Goal: Task Accomplishment & Management: Complete application form

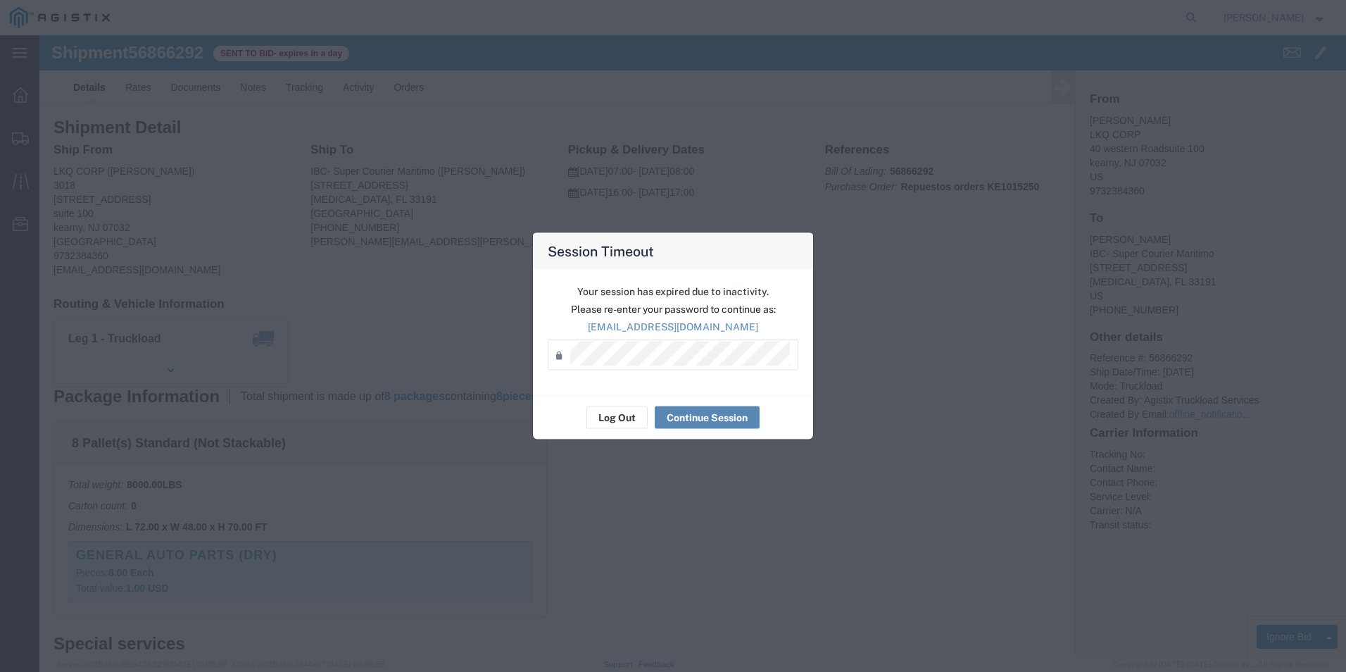
click at [732, 390] on div "Your session has expired due to inactivity. Please re-enter your password to co…" at bounding box center [673, 332] width 280 height 125
click at [692, 367] on div "Password *" at bounding box center [673, 354] width 251 height 31
click at [699, 415] on button "Continue Session" at bounding box center [707, 417] width 105 height 23
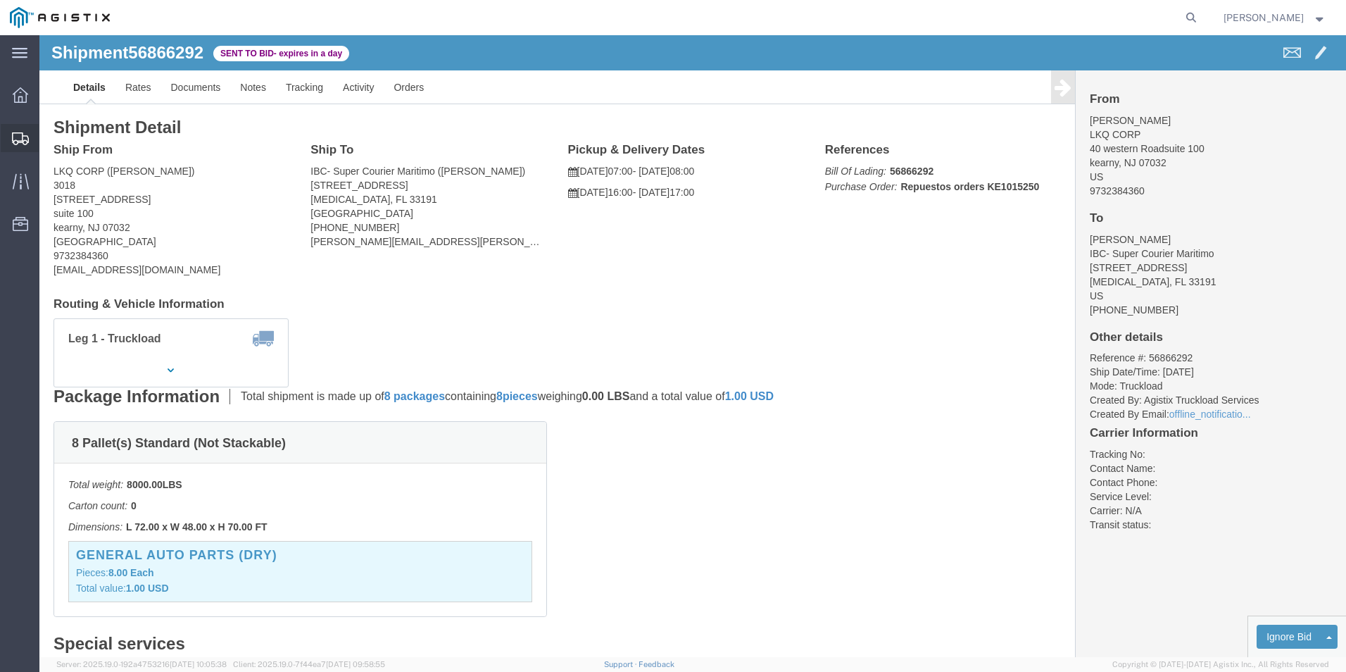
click at [25, 142] on icon at bounding box center [20, 138] width 17 height 13
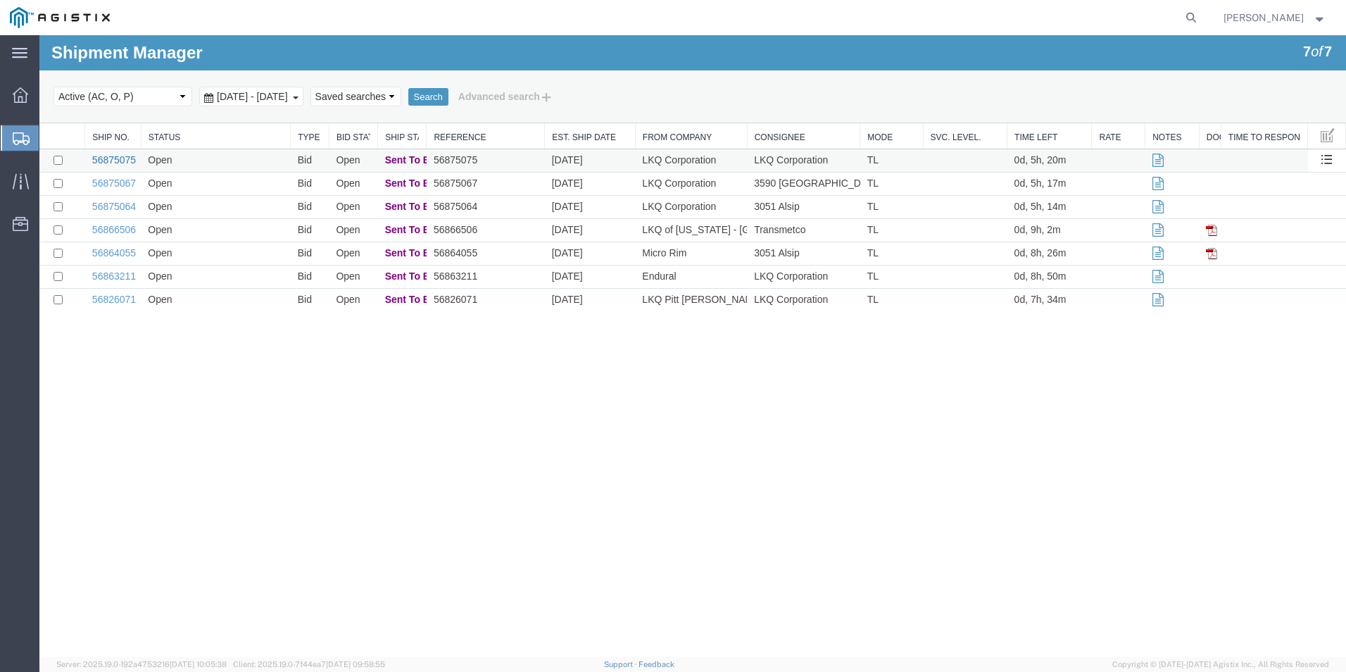
click at [124, 161] on link "56875075" at bounding box center [114, 159] width 44 height 11
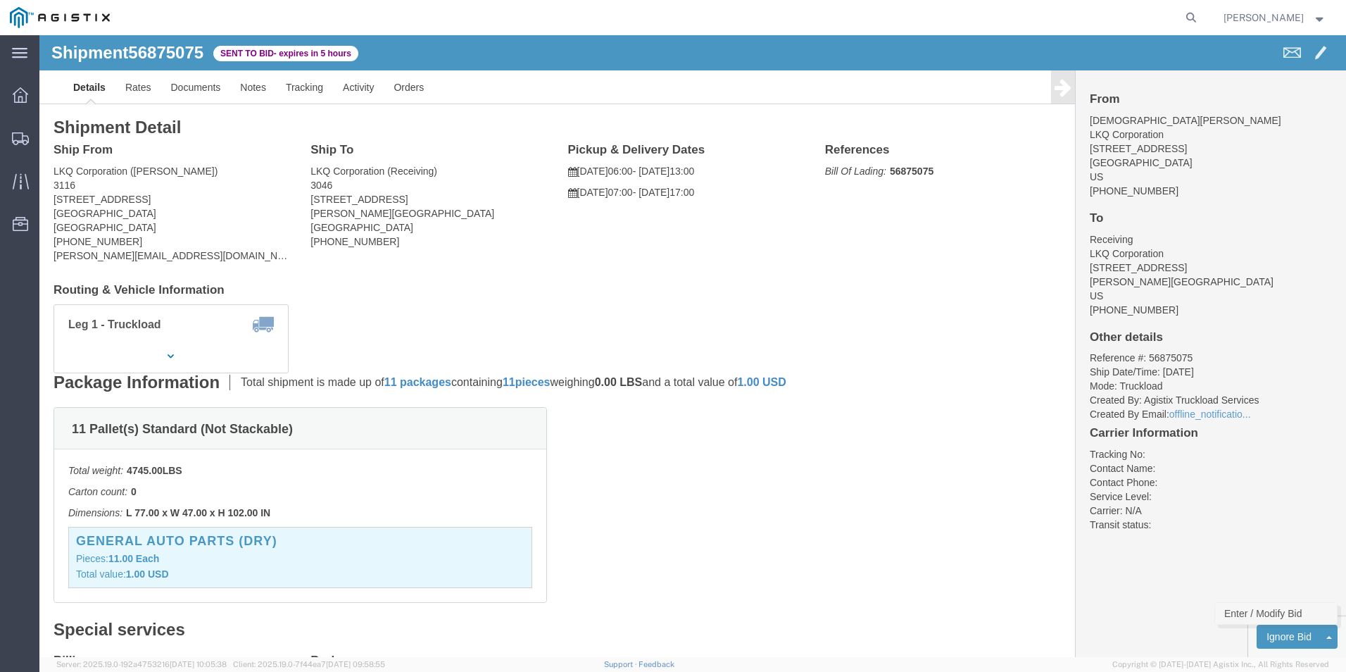
click link "Enter / Modify Bid"
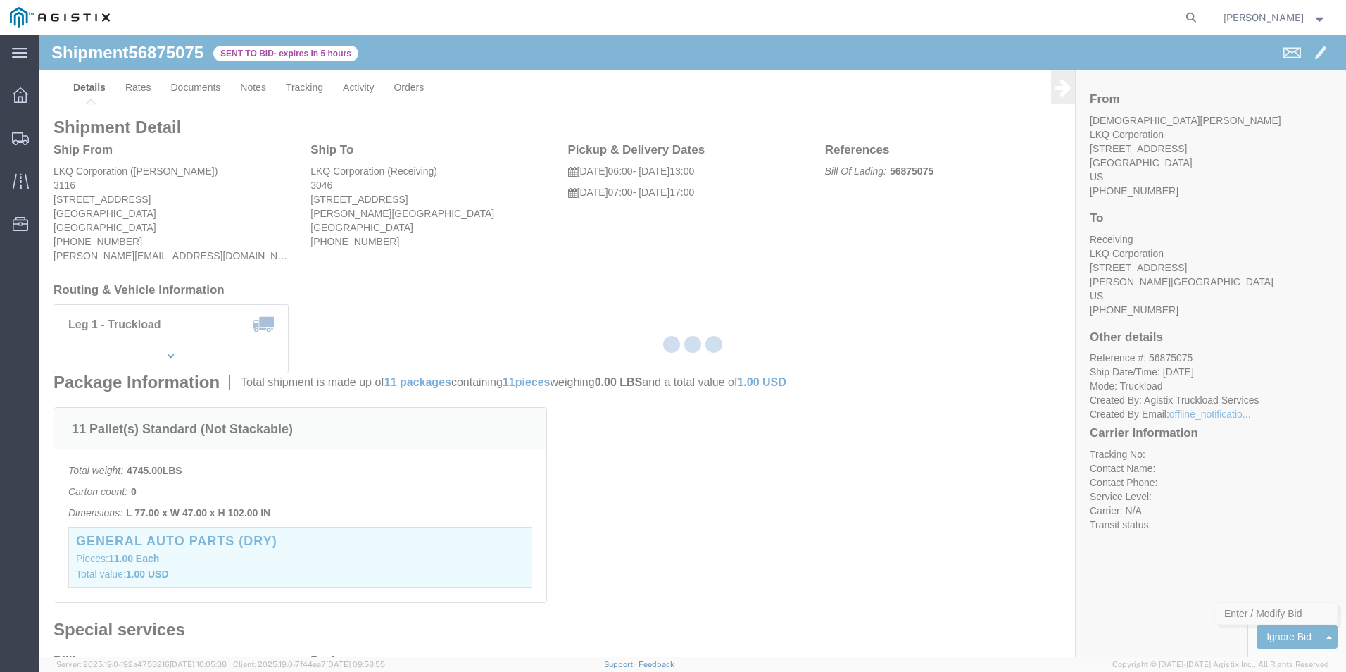
select select "18393"
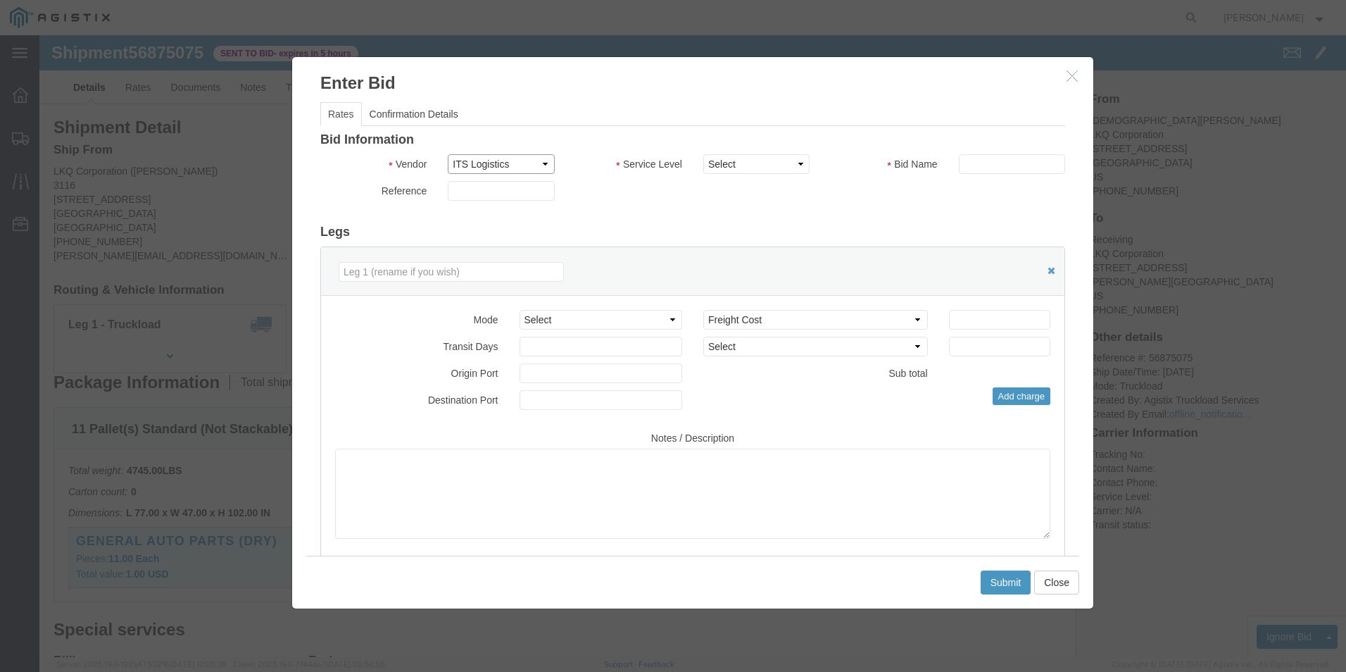
click select "Select ITS Logistics"
click select "Select Guaranteed Next Day Rail TL Standard 3 - 5 Day"
select select "38971"
click select "Select Guaranteed Next Day Rail TL Standard 3 - 5 Day"
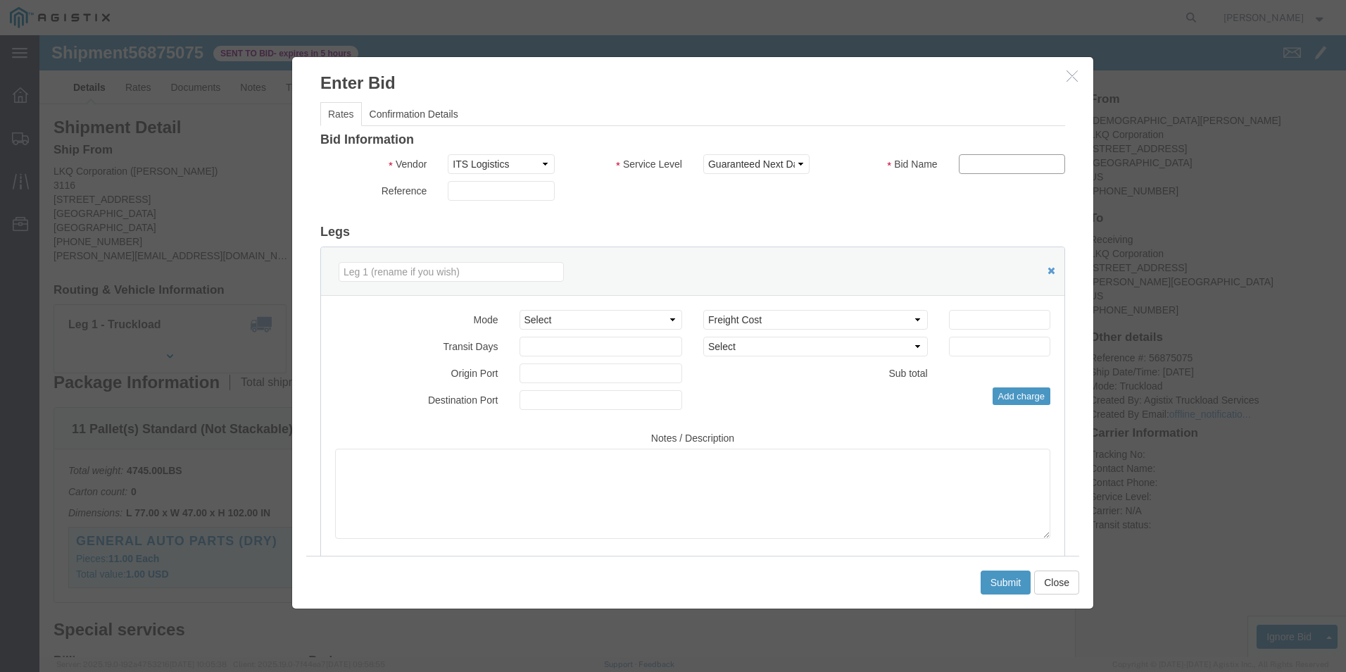
click input "text"
type input "ITS BID"
click div "Mode Select Air Less than Truckload Multi-Leg Ocean Freight Rail Small Parcel T…"
click select "Select Air Less than Truckload Multi-Leg Ocean Freight Rail Small Parcel Truckl…"
select select "TL"
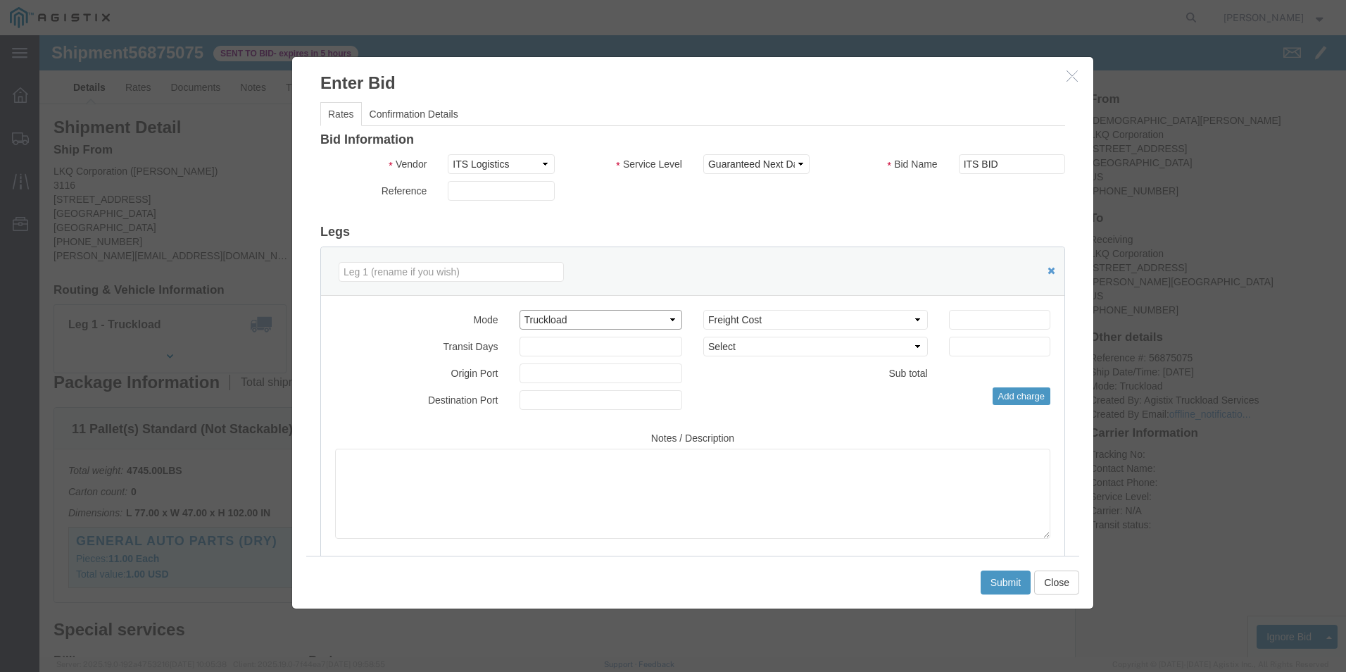
click select "Select Air Less than Truckload Multi-Leg Ocean Freight Rail Small Parcel Truckl…"
click div "Select 2 Day Service 3 Axle Winch Truck 3 to 5 Day Service 96L Domestic Flat Ra…"
click input "number"
type input "558"
click button "Submit"
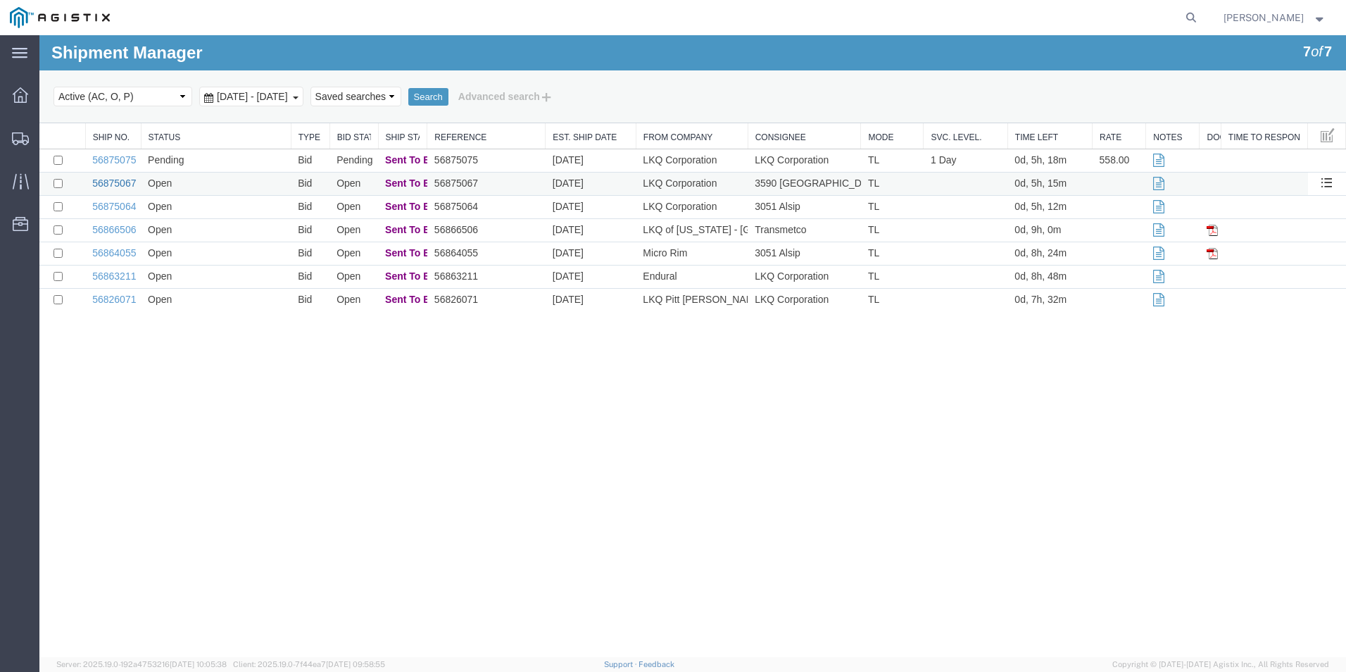
click at [120, 182] on link "56875067" at bounding box center [114, 182] width 44 height 11
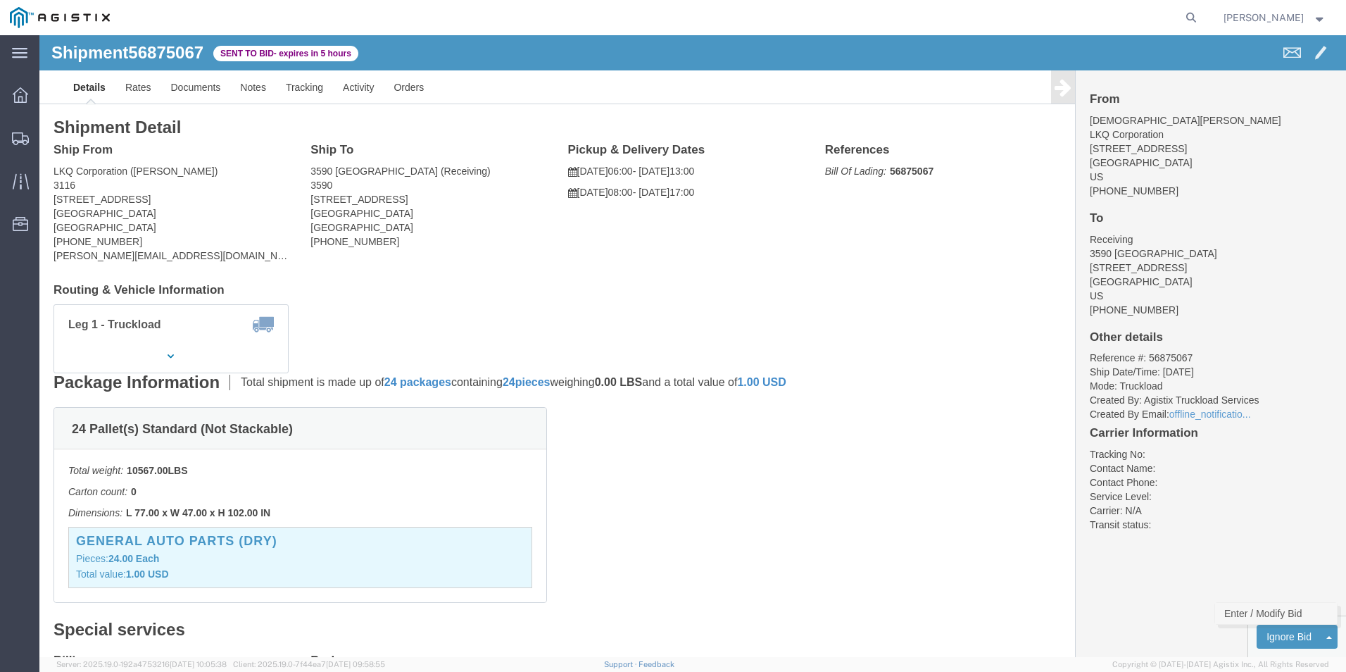
click link "Enter / Modify Bid"
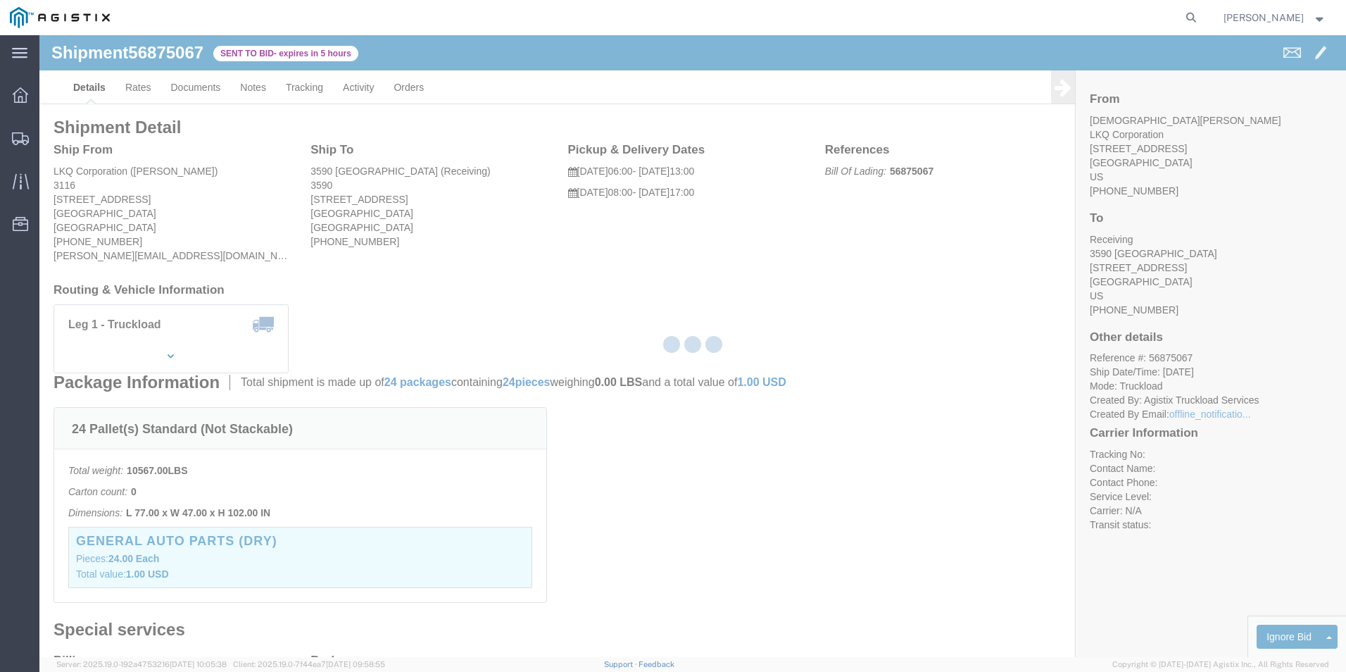
select select "18393"
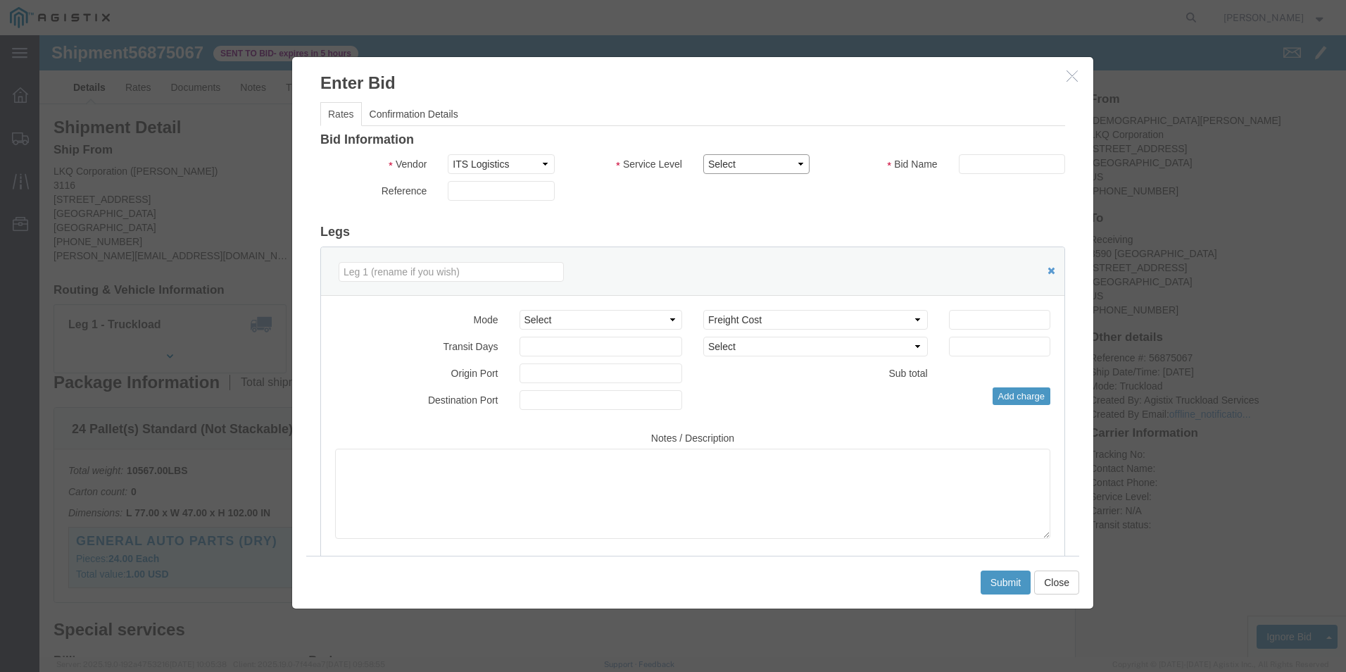
click select "Select Guaranteed Next Day Rail TL Standard 3 - 5 Day"
click icon "button"
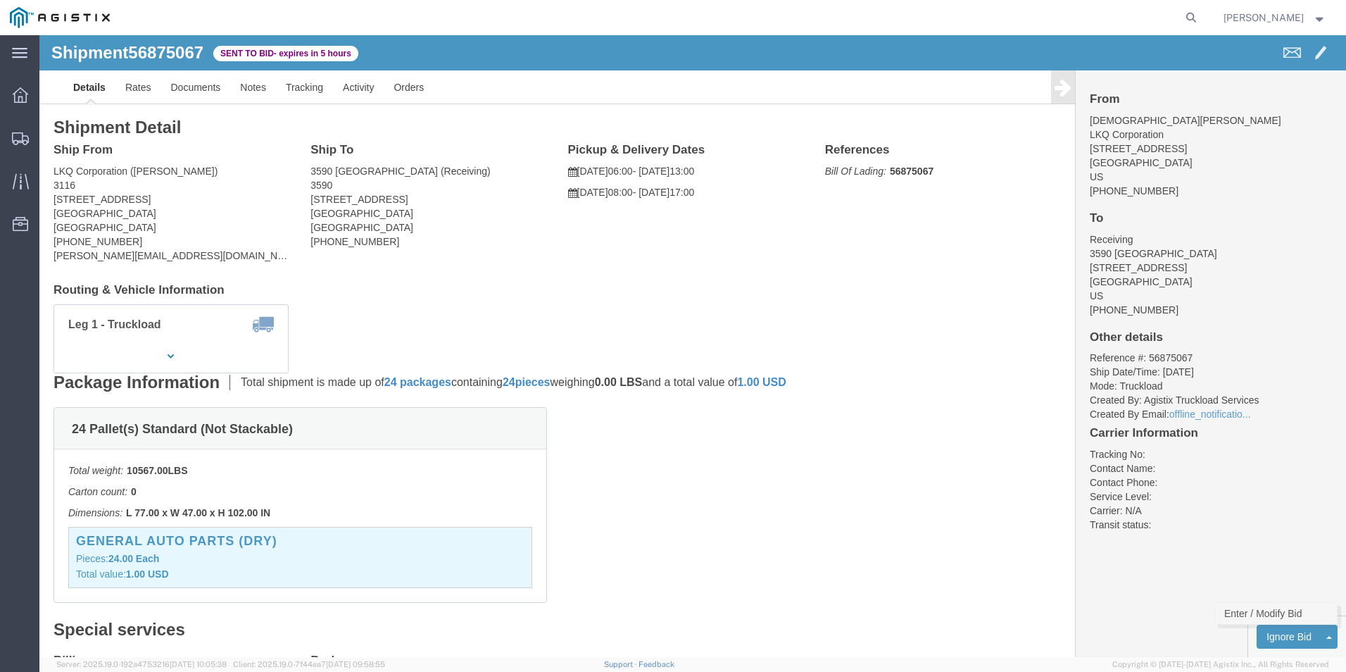
click link "Enter / Modify Bid"
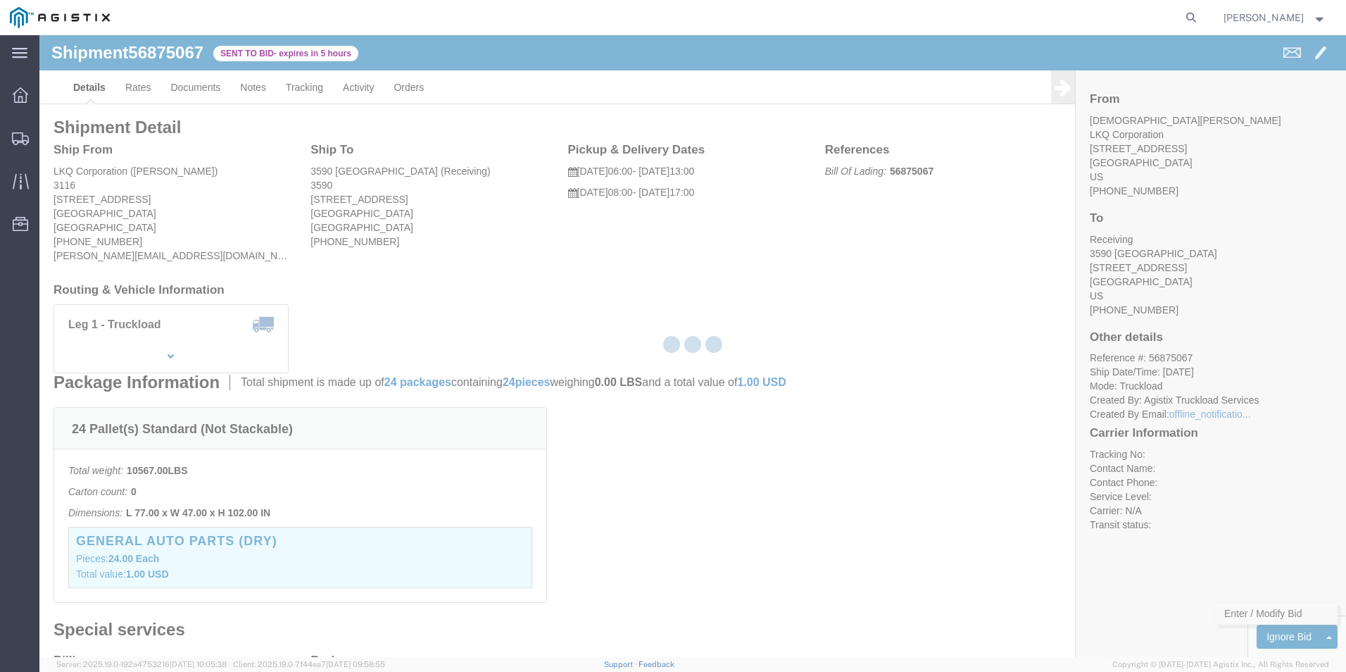
select select "18393"
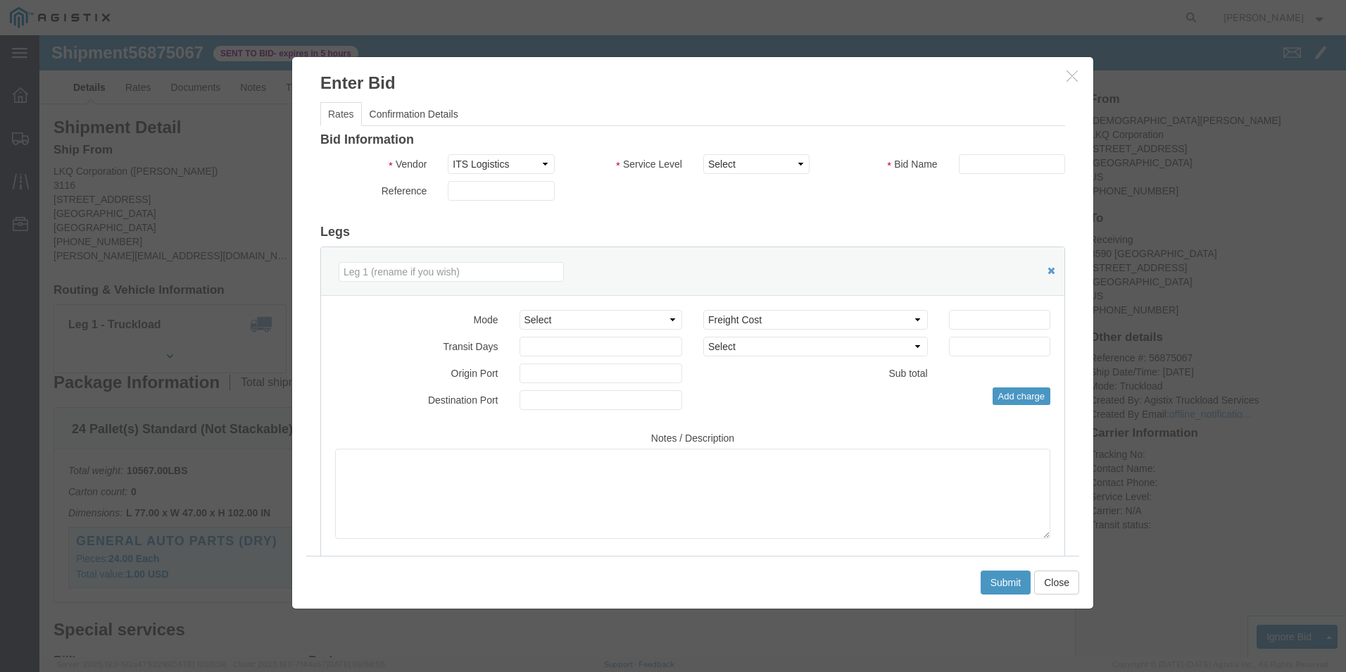
click div "Bid Information Vendor Select ITS Logistics Service Level Select Guaranteed Nex…"
click select "Select Guaranteed Next Day Rail TL Standard 3 - 5 Day"
select select "38971"
click select "Select Guaranteed Next Day Rail TL Standard 3 - 5 Day"
click input "text"
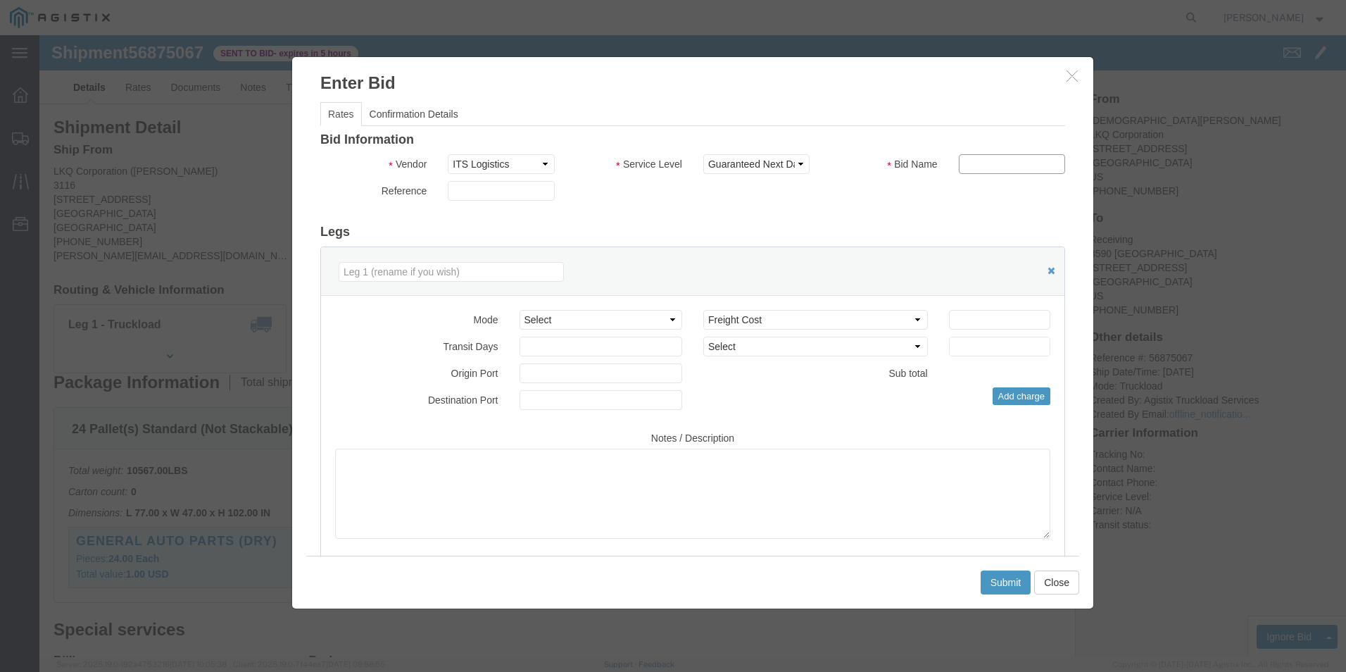
type input "ITS BID"
click select "Select Air Less than Truckload Multi-Leg Ocean Freight Rail Small Parcel Truckl…"
select select "TL"
click select "Select Air Less than Truckload Multi-Leg Ocean Freight Rail Small Parcel Truckl…"
click input "number"
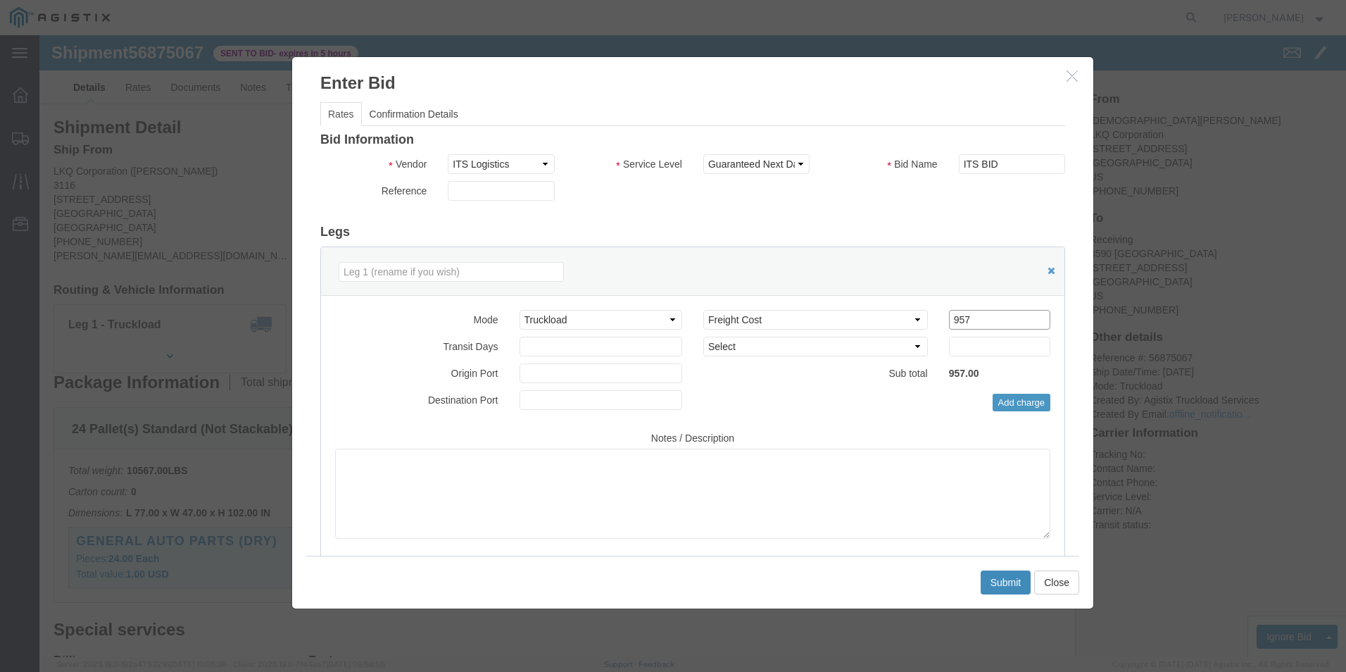
type input "957"
click button "Submit"
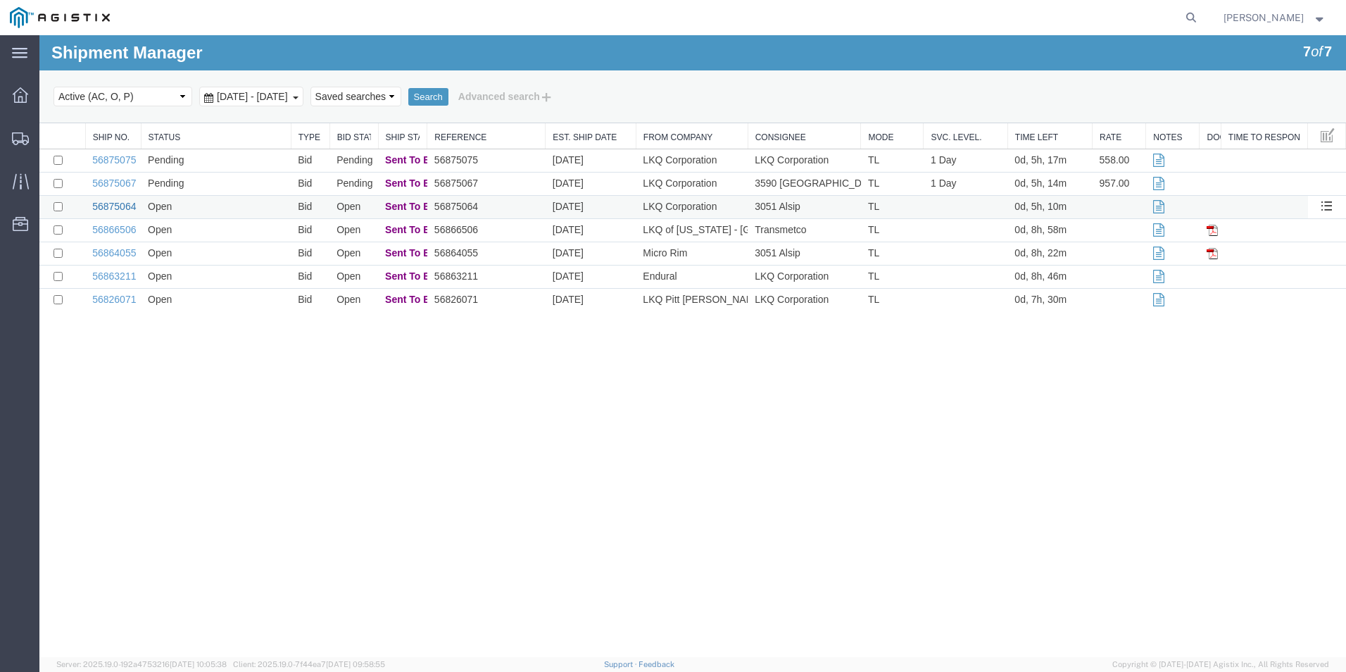
click at [116, 206] on link "56875064" at bounding box center [114, 206] width 44 height 11
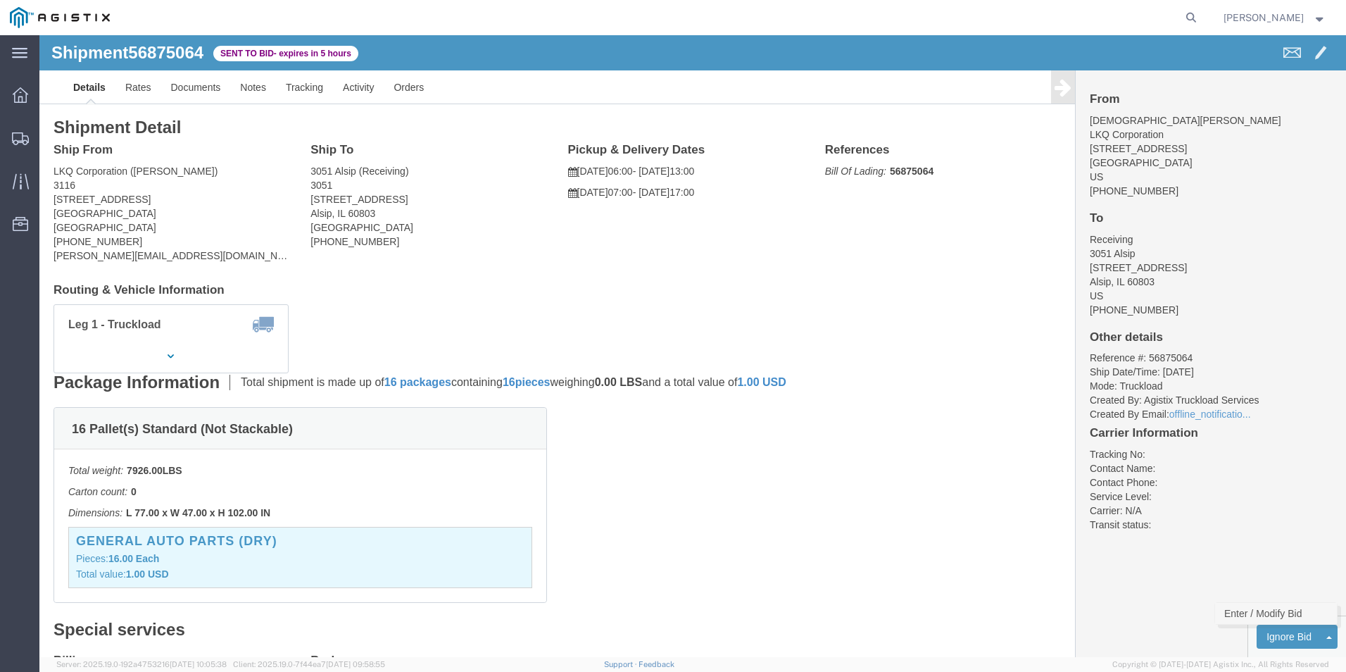
click link "Enter / Modify Bid"
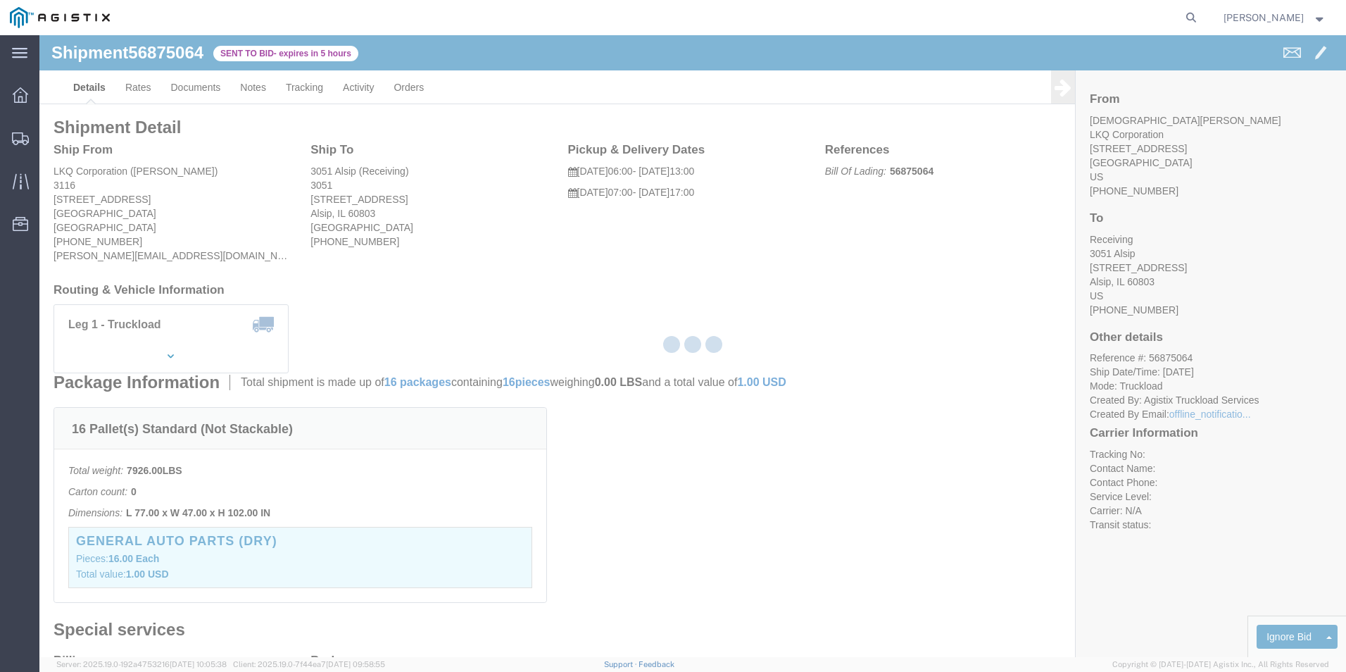
select select "18393"
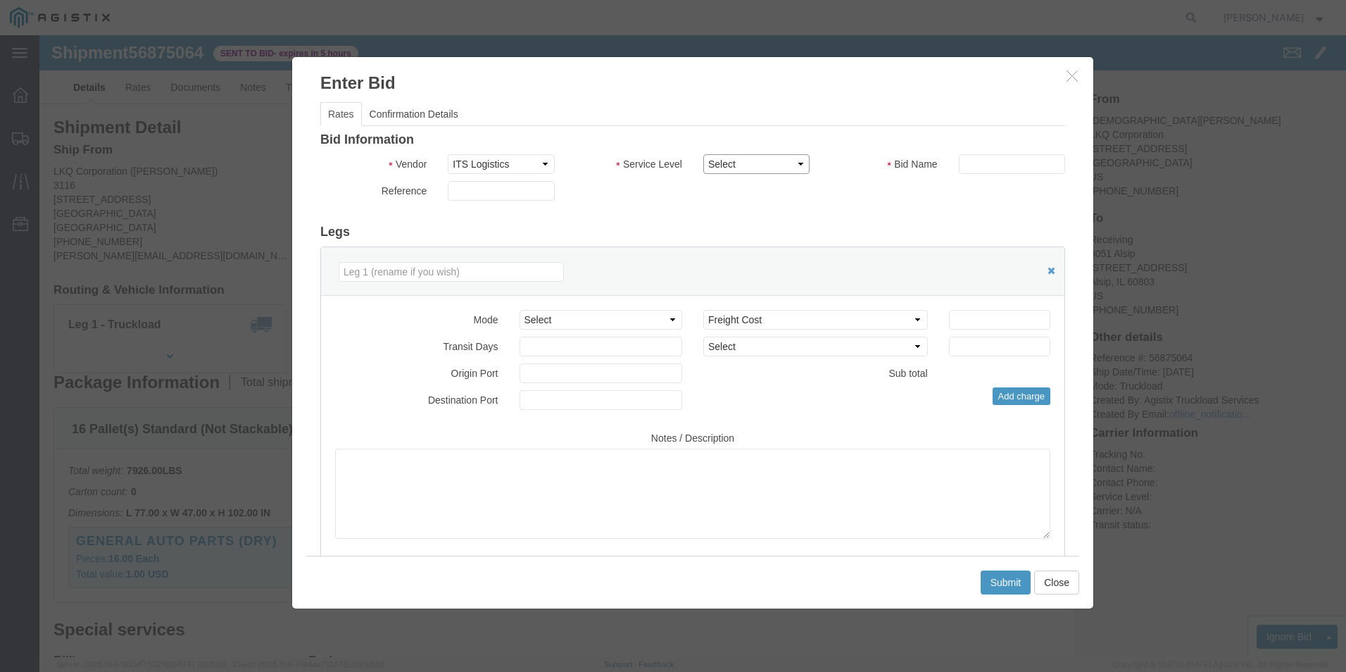
click select "Select Guaranteed Next Day Rail TL Standard 3 - 5 Day"
select select "38971"
click select "Select Guaranteed Next Day Rail TL Standard 3 - 5 Day"
click input "text"
type input "ITS BID"
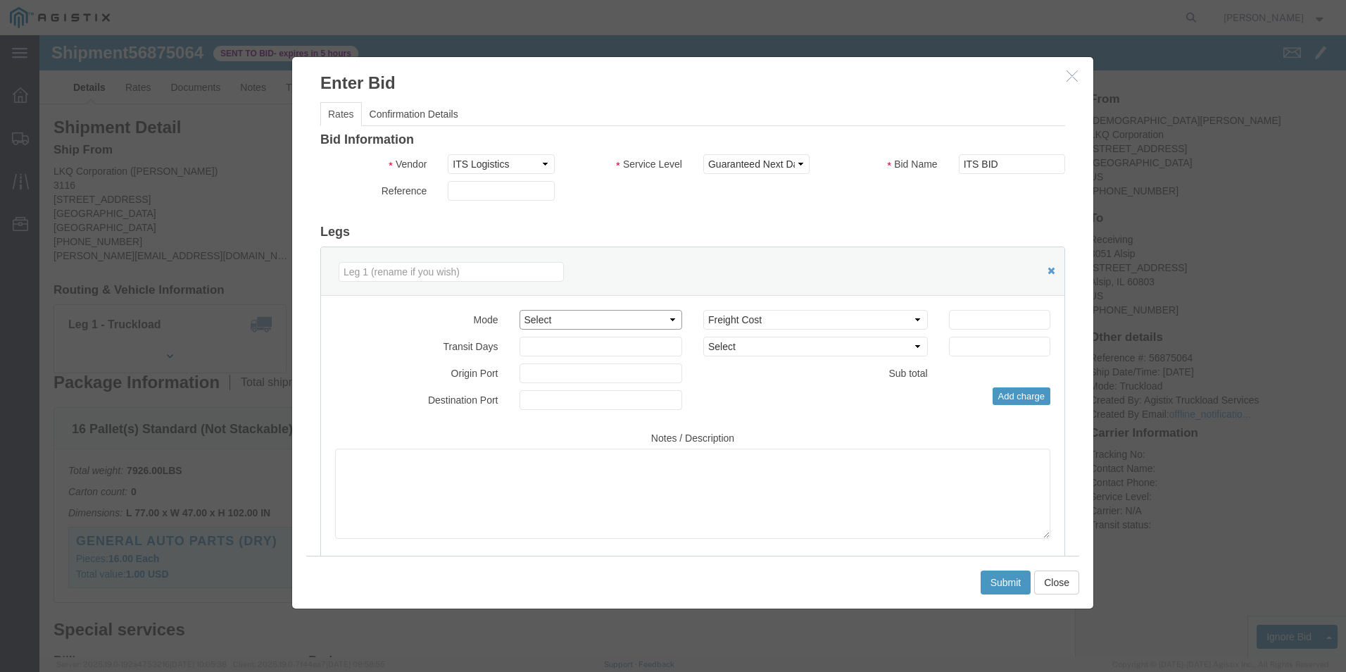
click select "Select Air Less than Truckload Multi-Leg Ocean Freight Rail Small Parcel Truckl…"
select select "TL"
click select "Select Air Less than Truckload Multi-Leg Ocean Freight Rail Small Parcel Truckl…"
click input "number"
type input "597"
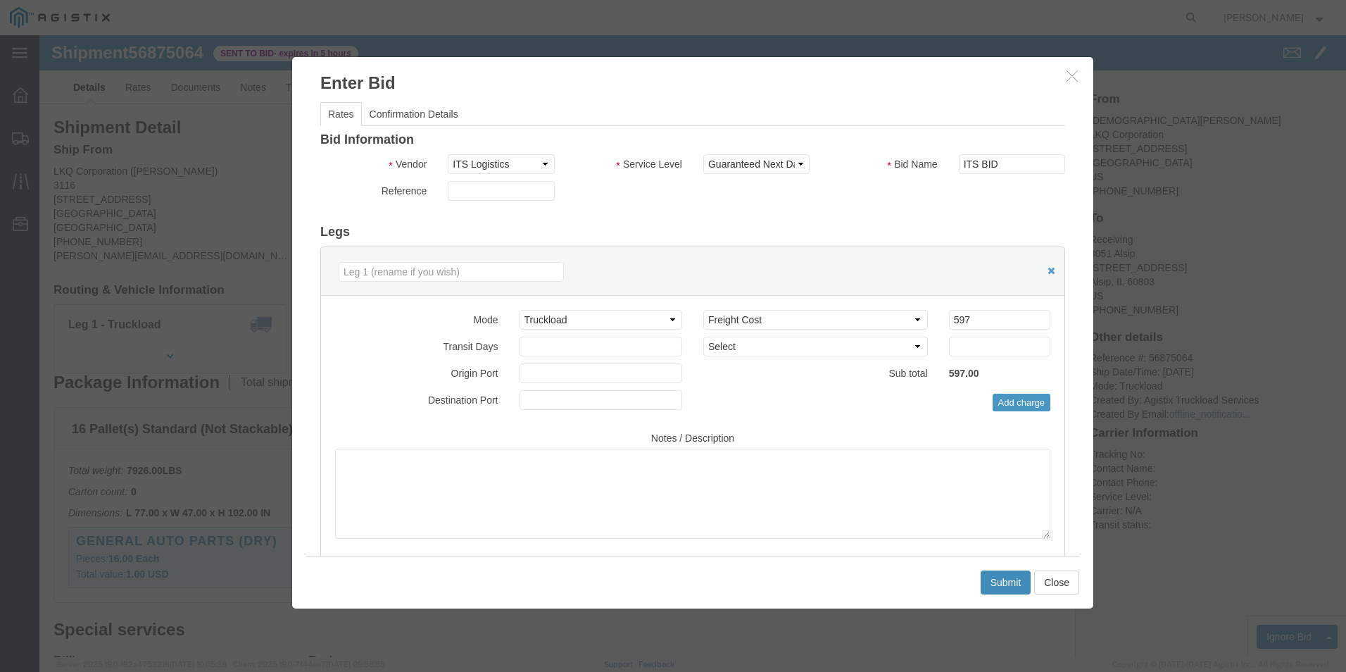
click button "Submit"
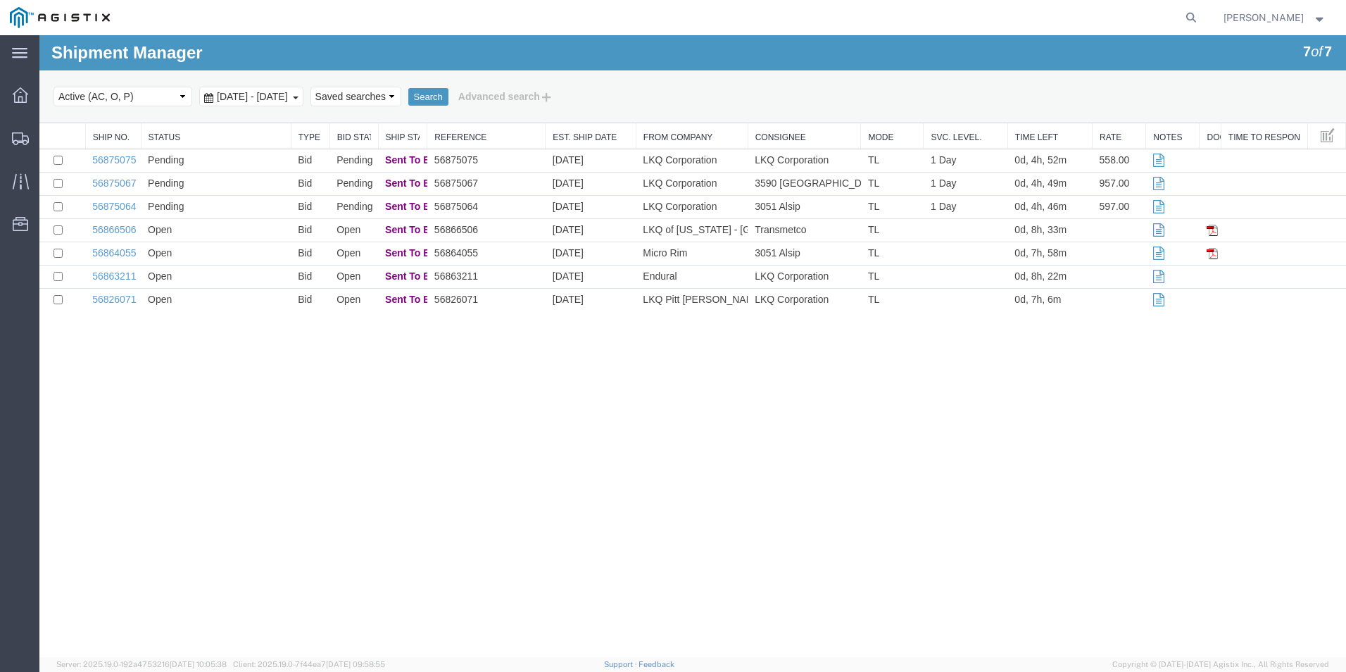
drag, startPoint x: 843, startPoint y: 375, endPoint x: 885, endPoint y: 421, distance: 62.3
click at [843, 375] on div "Shipment Manager 7 of 7 Search Select status Active (AC, O, P) All Approved Awa…" at bounding box center [692, 346] width 1307 height 622
click at [114, 249] on link "56864055" at bounding box center [114, 252] width 44 height 11
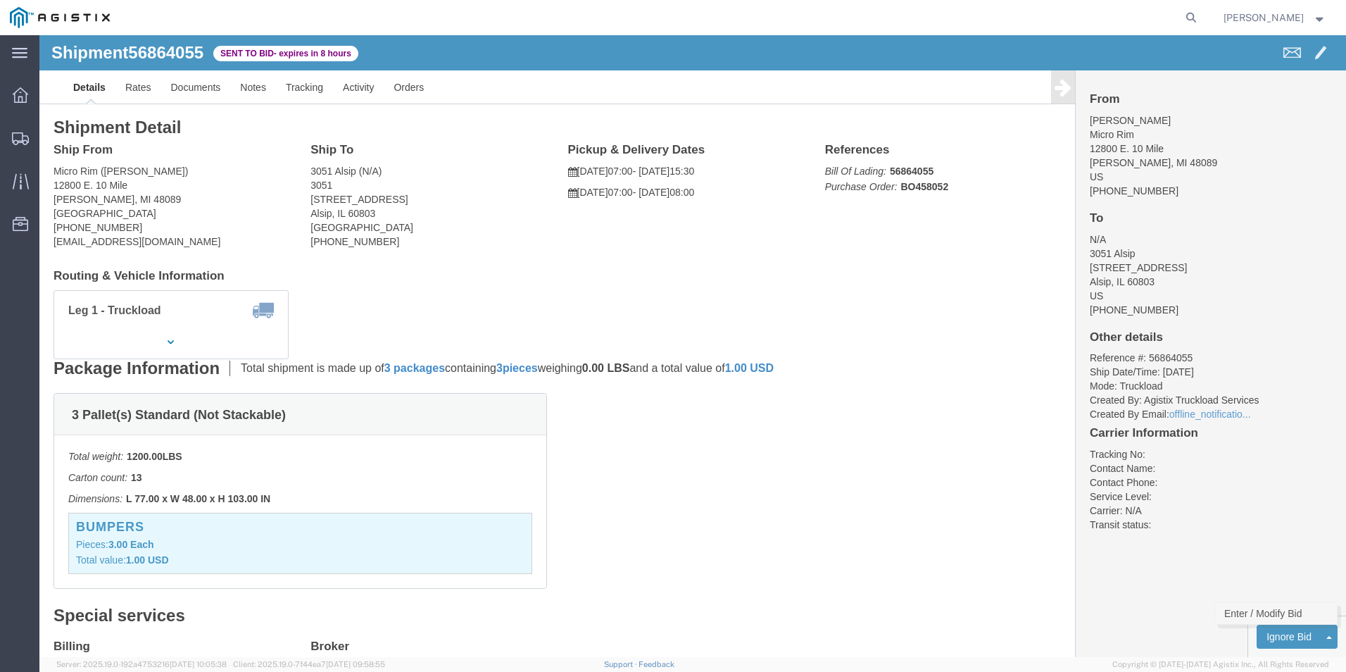
click link "Enter / Modify Bid"
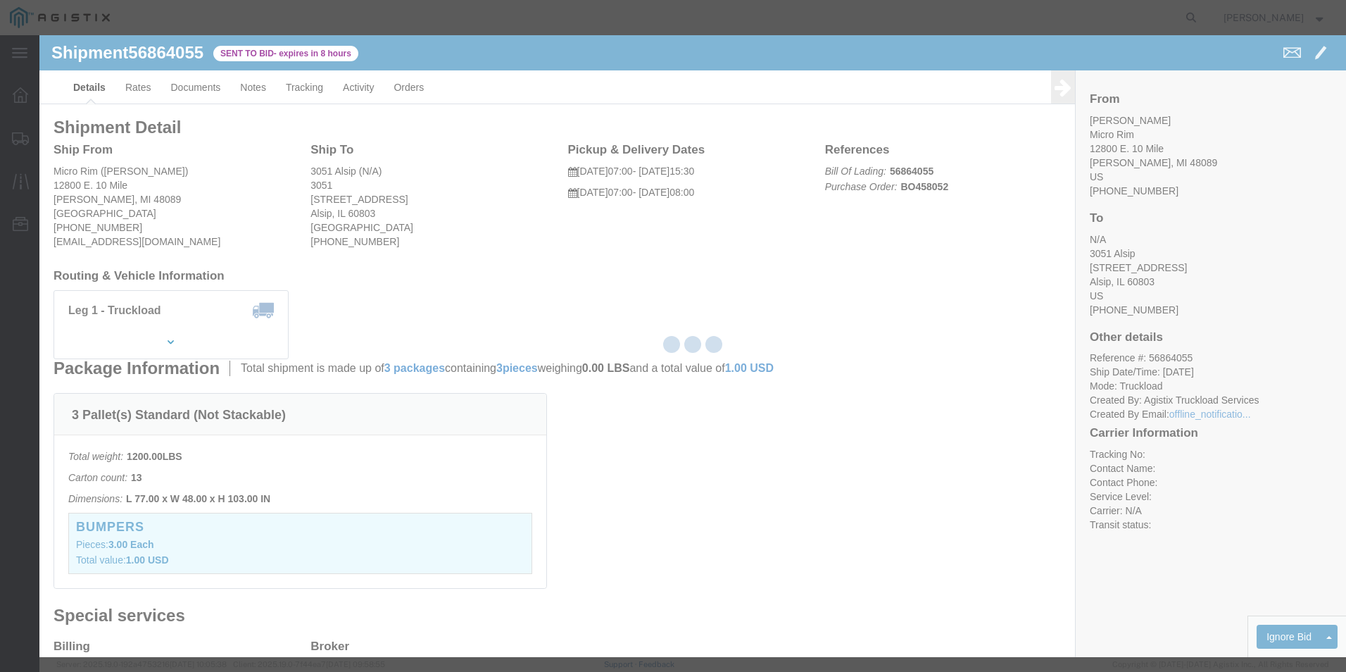
select select "18393"
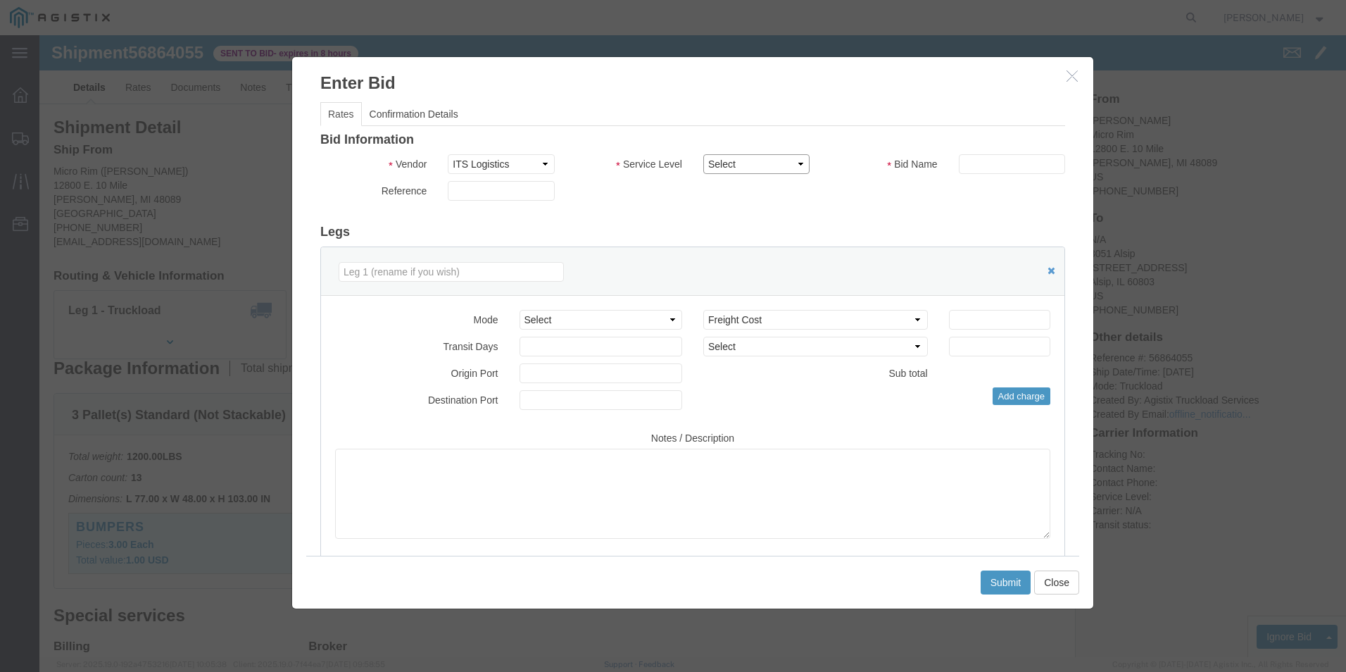
click select "Select Guaranteed Next Day Rail TL Standard 3 - 5 Day"
click icon "button"
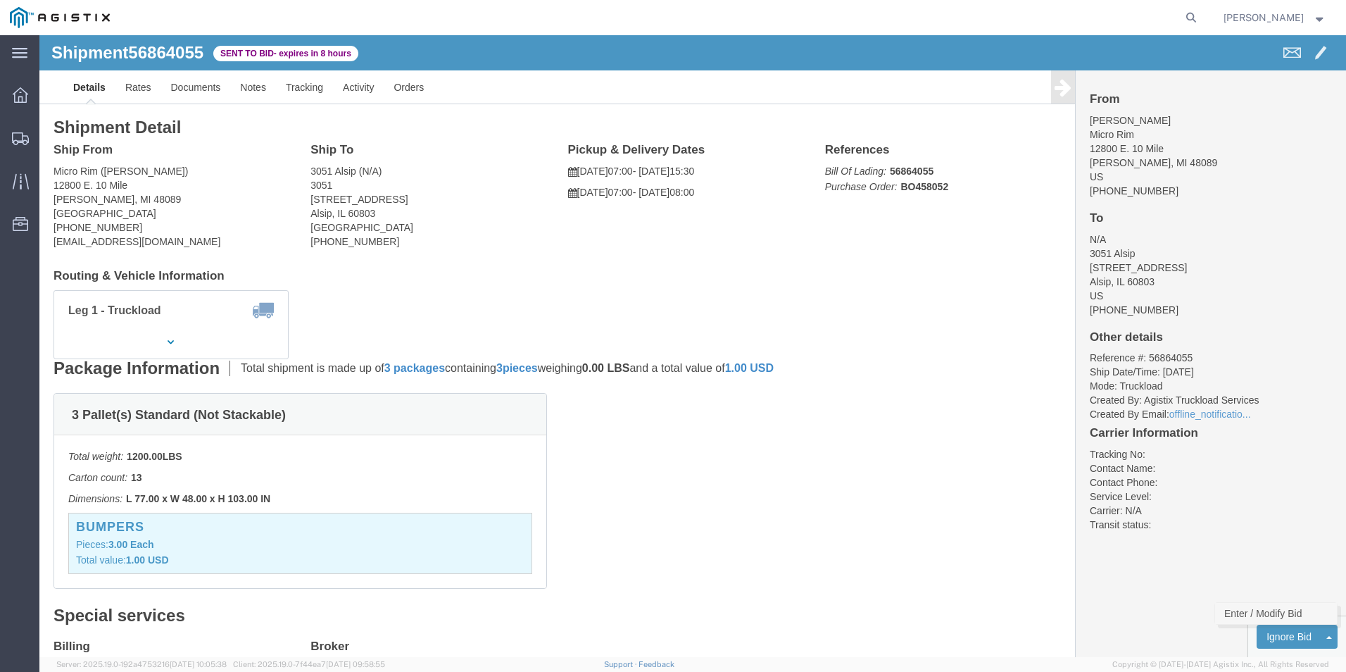
click link "Enter / Modify Bid"
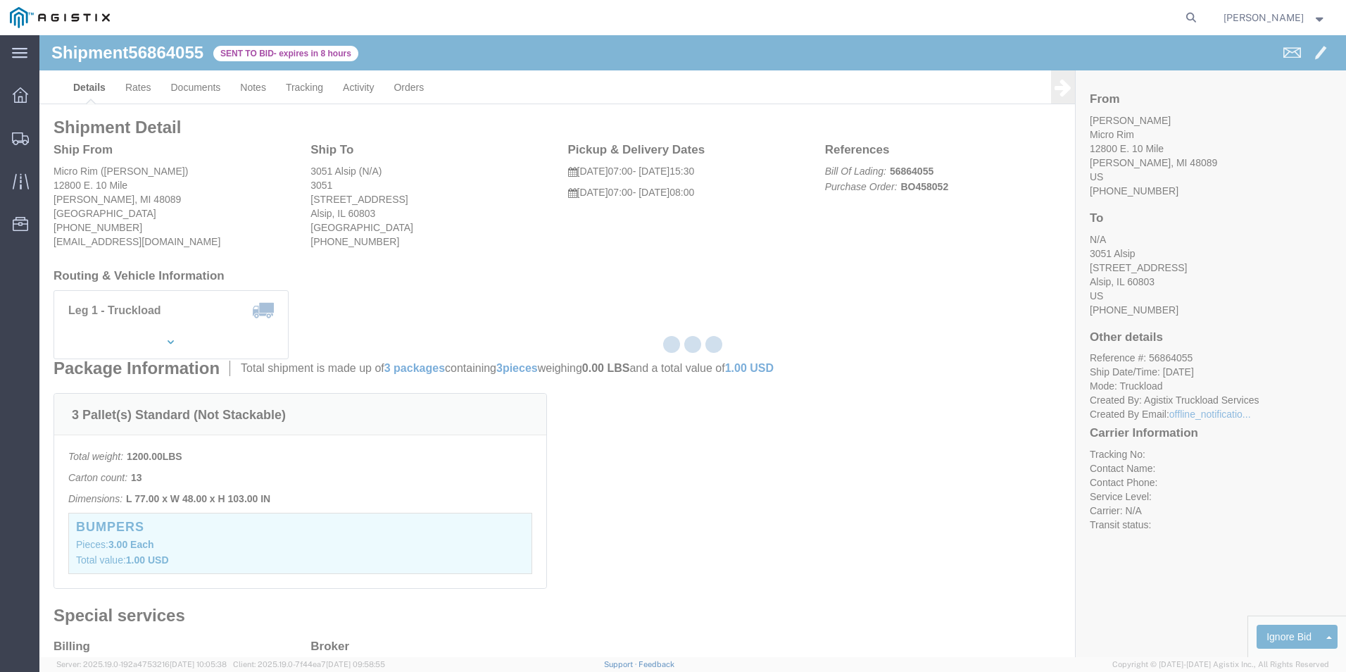
select select "18393"
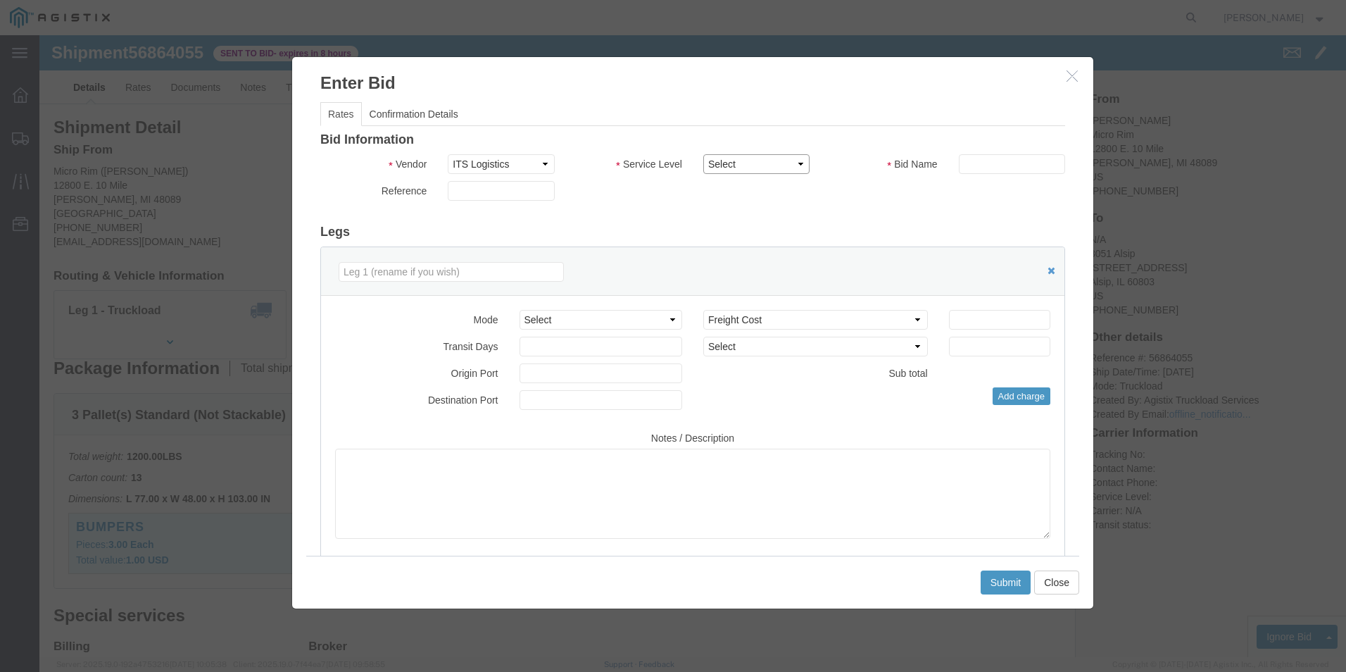
click select "Select Guaranteed Next Day Rail TL Standard 3 - 5 Day"
select select "38971"
click select "Select Guaranteed Next Day Rail TL Standard 3 - 5 Day"
click input "text"
type input "ITS BID"
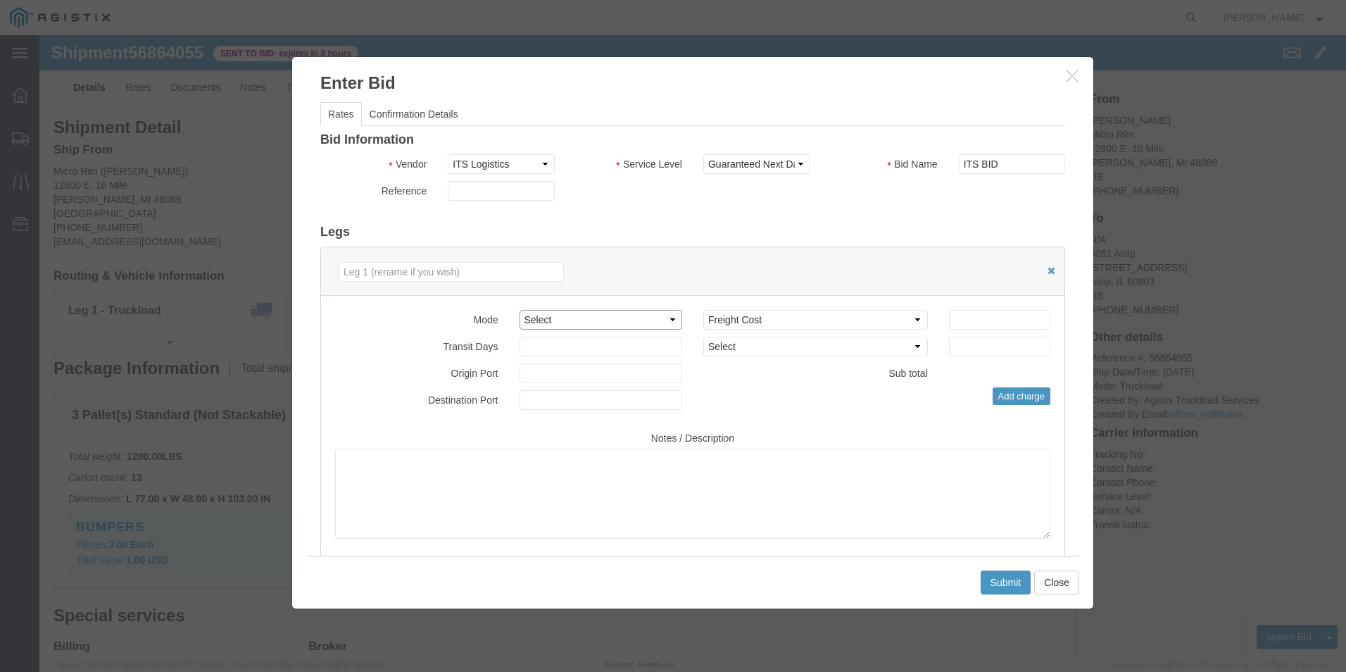
click select "Select Air Less than Truckload Multi-Leg Ocean Freight Rail Small Parcel Truckl…"
select select "TL"
click select "Select Air Less than Truckload Multi-Leg Ocean Freight Rail Small Parcel Truckl…"
click input "number"
type input "630"
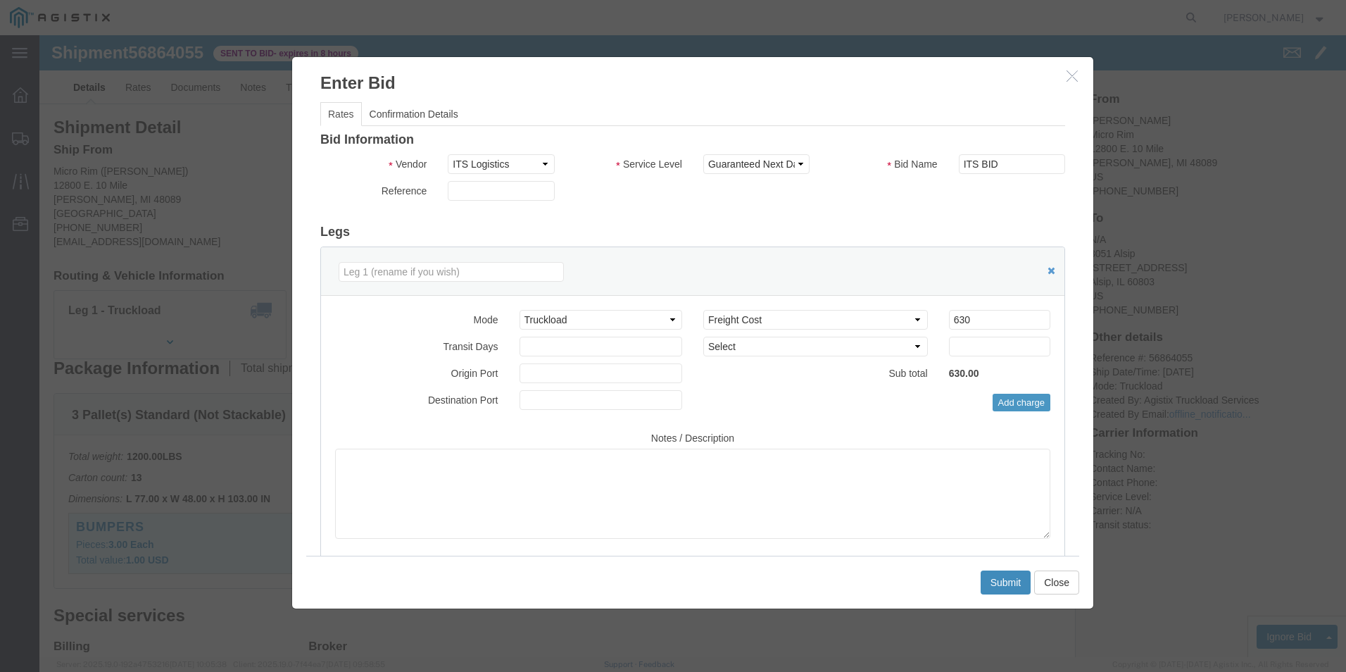
click button "Submit"
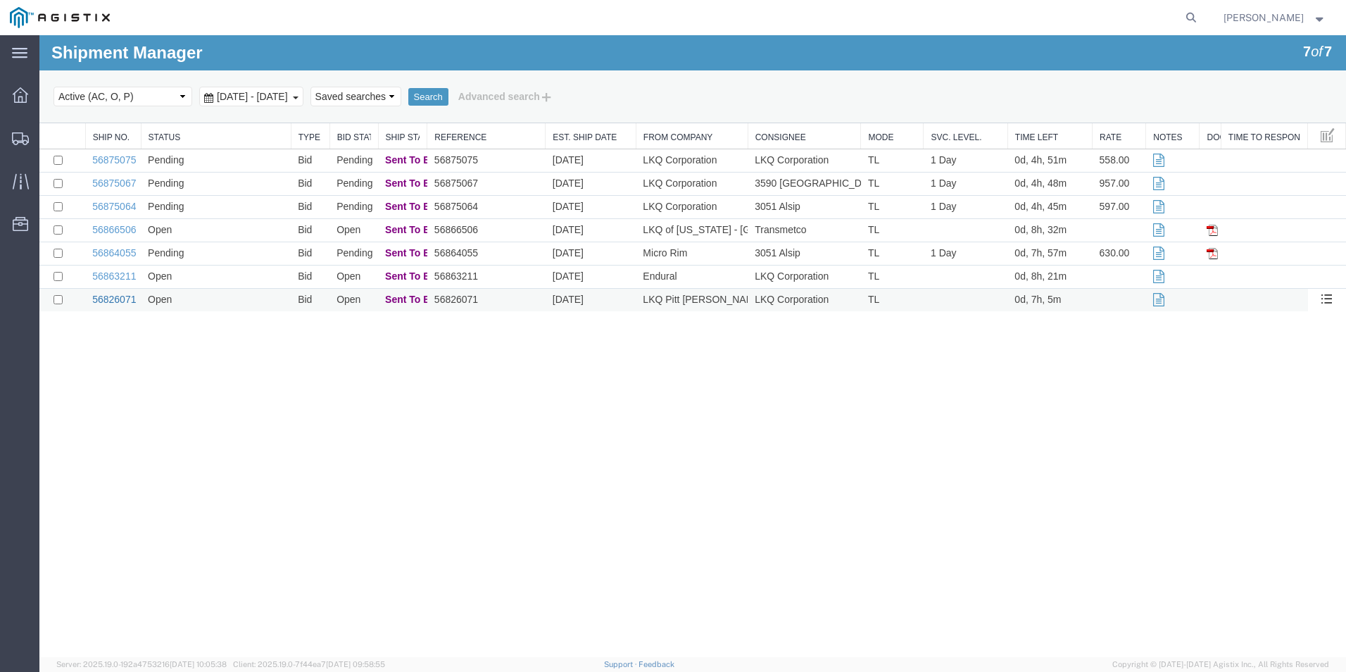
click at [111, 301] on link "56826071" at bounding box center [114, 299] width 44 height 11
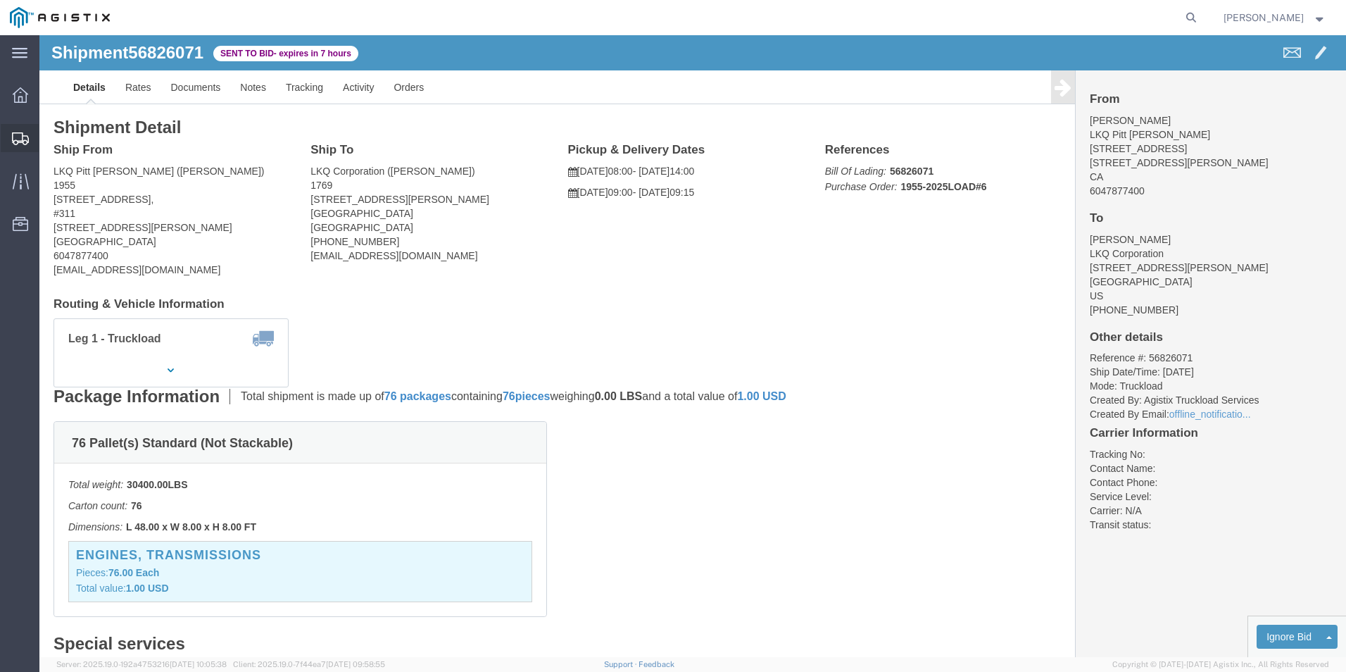
click at [21, 133] on icon at bounding box center [20, 138] width 17 height 13
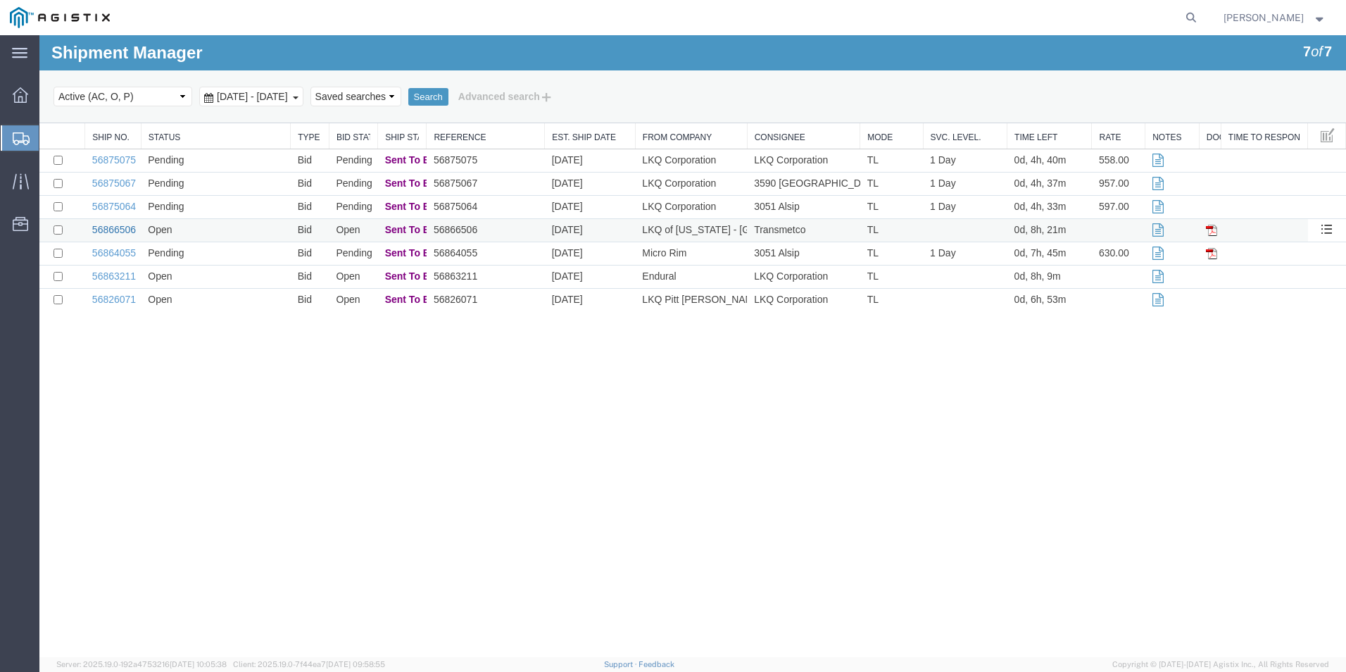
click at [109, 230] on link "56866506" at bounding box center [114, 229] width 44 height 11
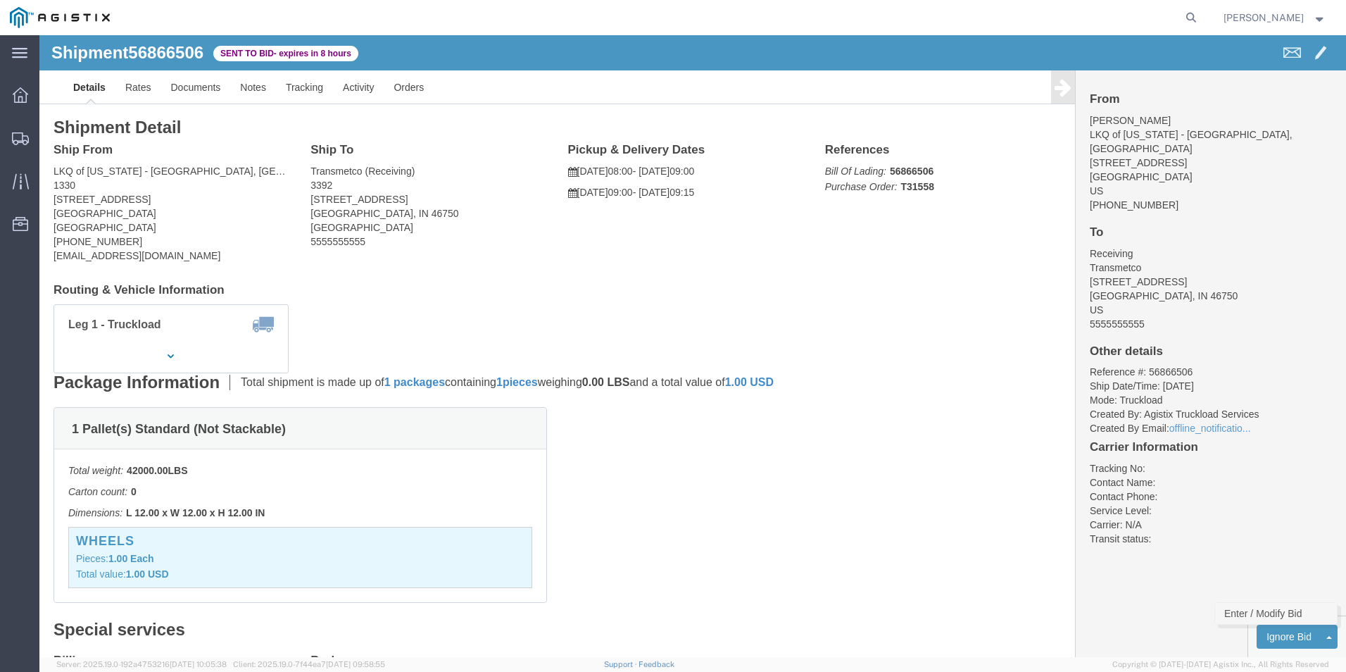
click link "Enter / Modify Bid"
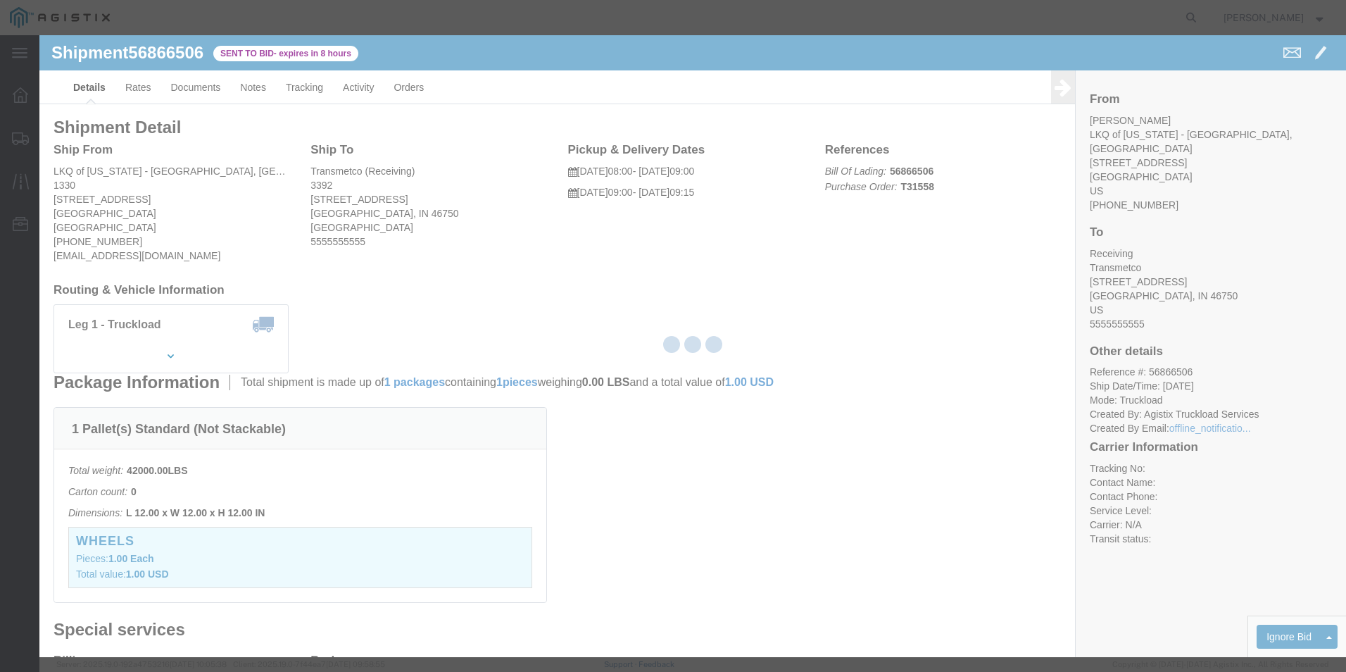
select select "18393"
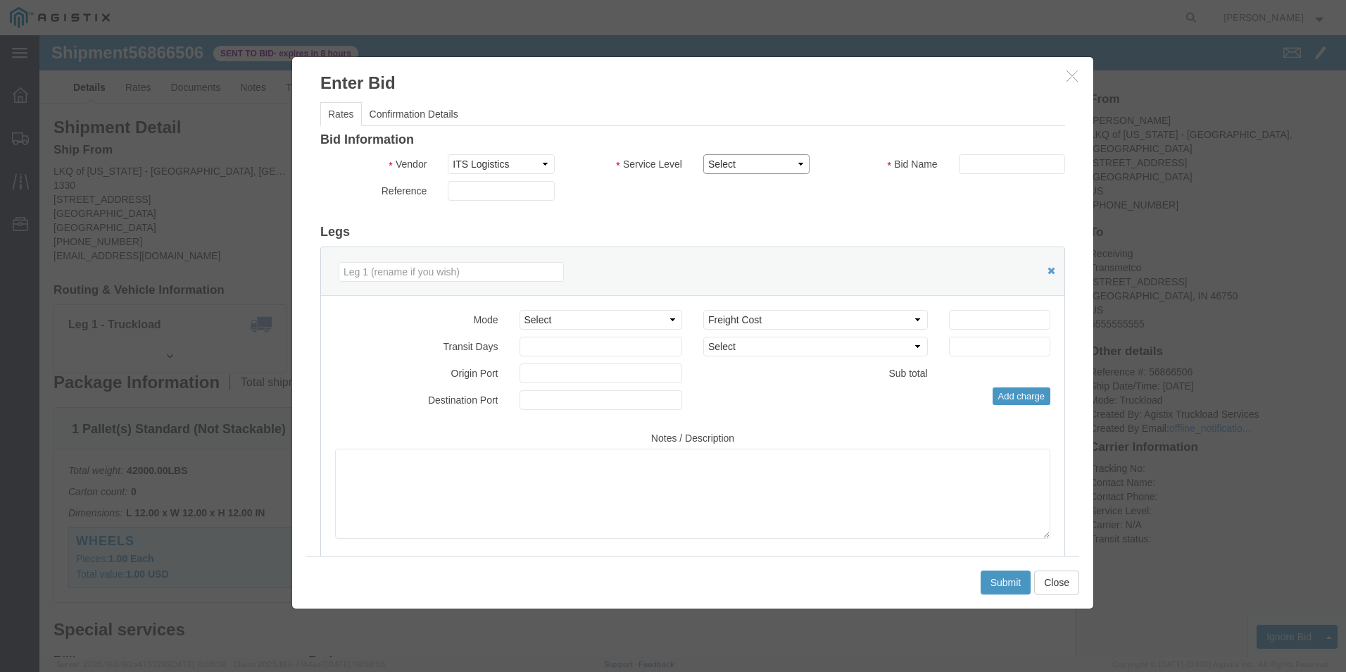
click select "Select Guaranteed Next Day Rail TL Standard 3 - 5 Day"
select select "38971"
click select "Select Guaranteed Next Day Rail TL Standard 3 - 5 Day"
click input "text"
type input "ITS BID"
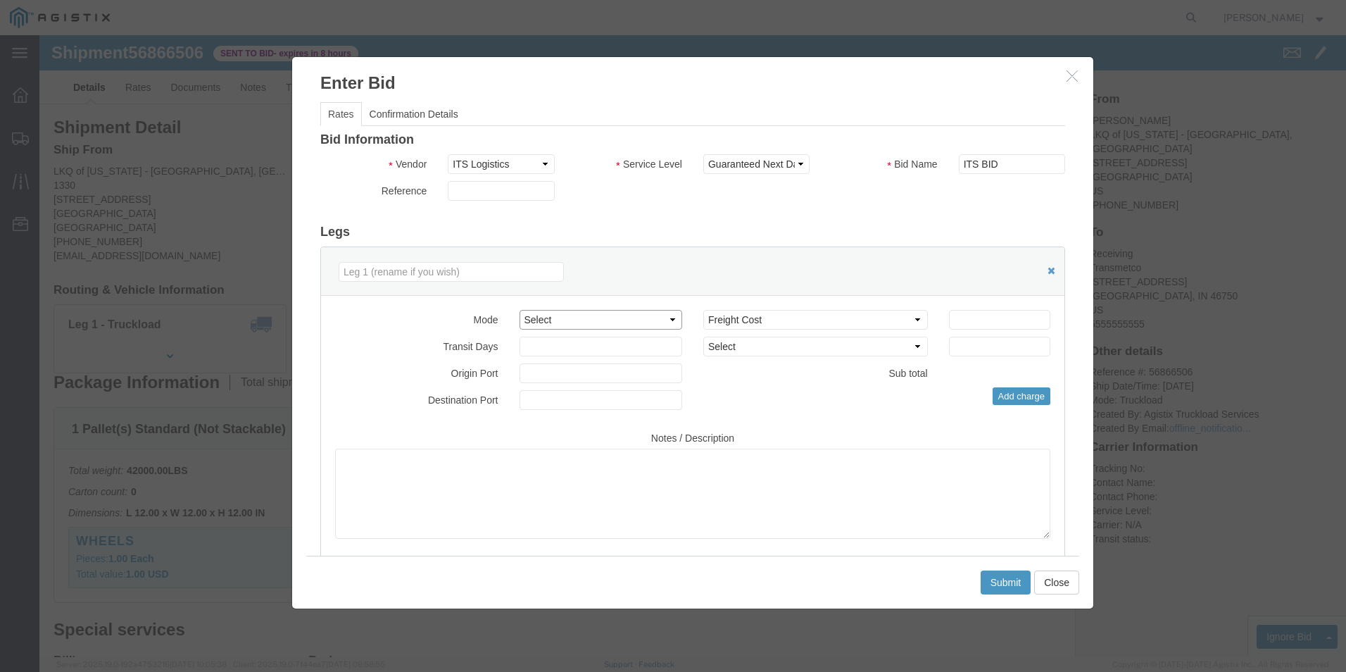
click select "Select Air Less than Truckload Multi-Leg Ocean Freight Rail Small Parcel Truckl…"
select select "TL"
click select "Select Air Less than Truckload Multi-Leg Ocean Freight Rail Small Parcel Truckl…"
click div "Mode Select Air Less than Truckload Multi-Leg Ocean Freight Rail Small Parcel T…"
click input "number"
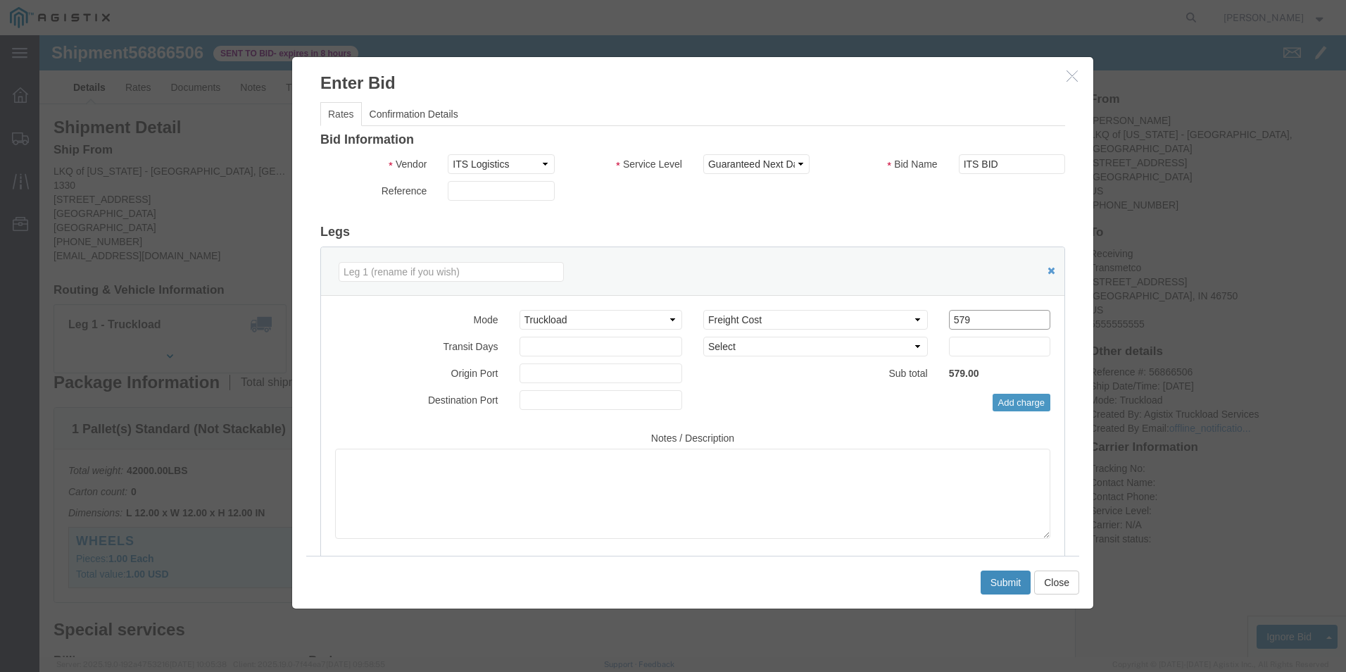
type input "579"
click button "Submit"
